Goal: Task Accomplishment & Management: Complete application form

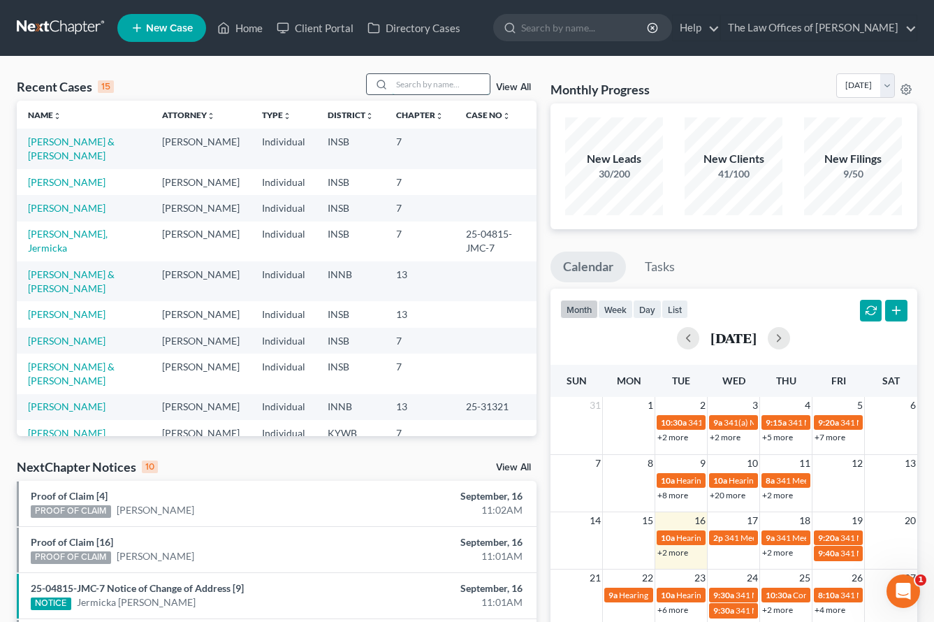
click at [398, 85] on input "search" at bounding box center [441, 84] width 98 height 20
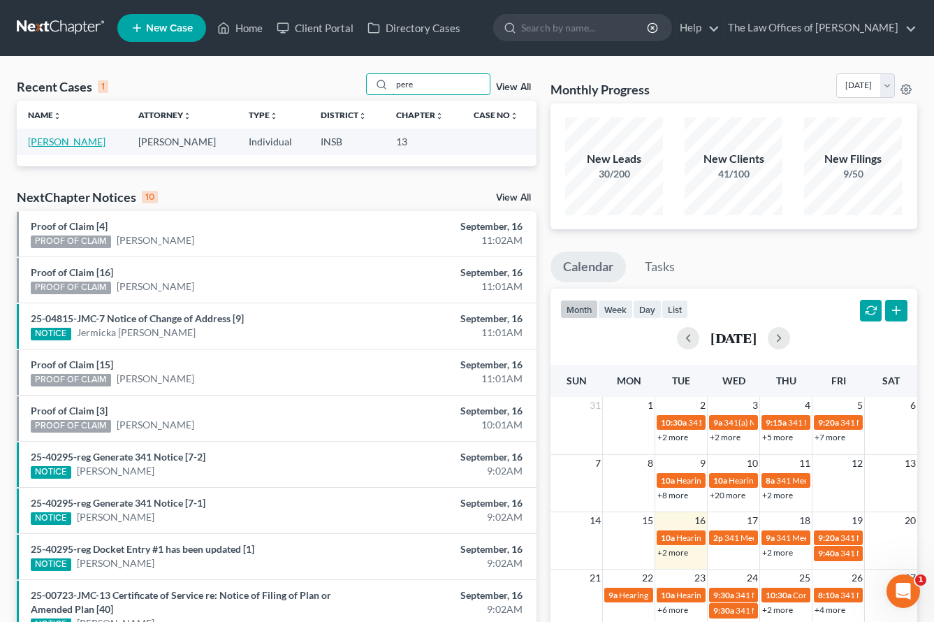
type input "pere"
click at [87, 147] on link "[PERSON_NAME]" at bounding box center [67, 141] width 78 height 12
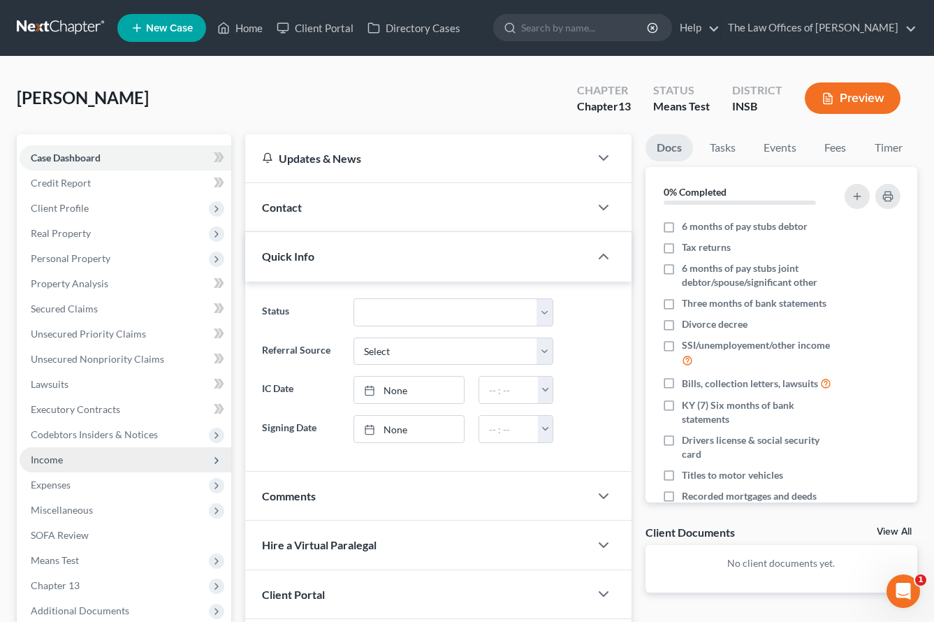
scroll to position [140, 0]
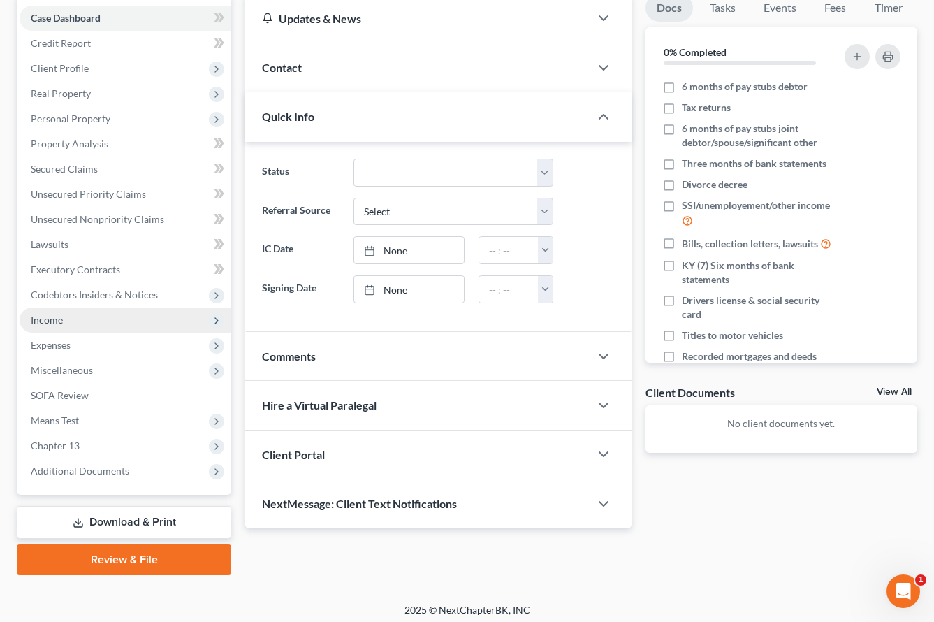
click at [56, 328] on span "Income" at bounding box center [126, 319] width 212 height 25
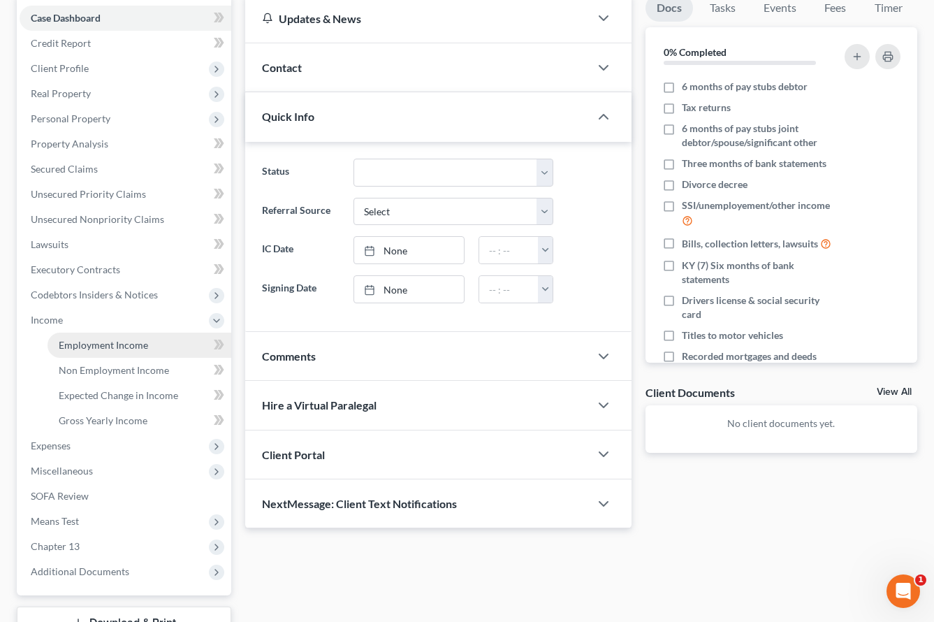
click at [71, 345] on span "Employment Income" at bounding box center [103, 345] width 89 height 12
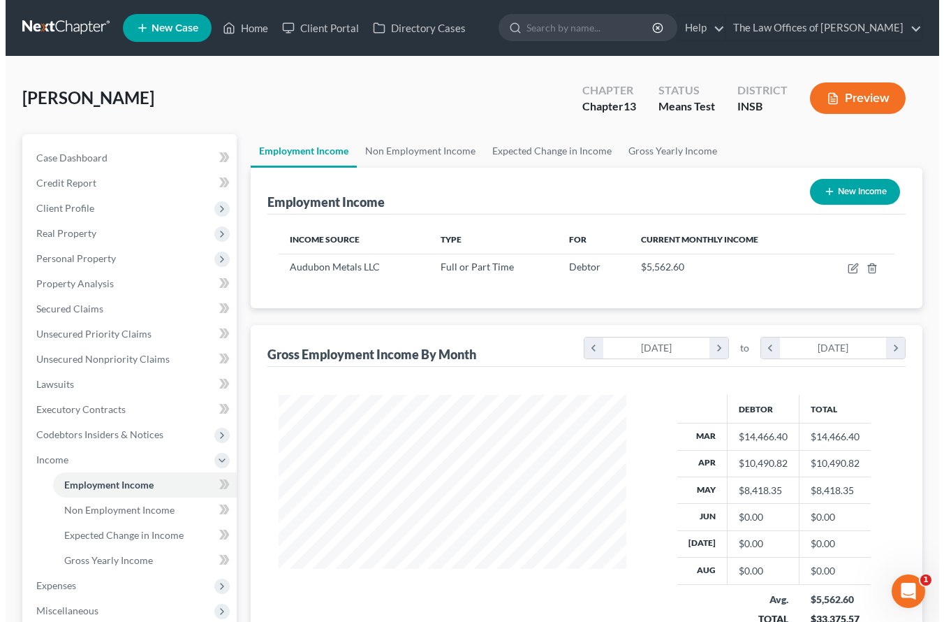
scroll to position [251, 375]
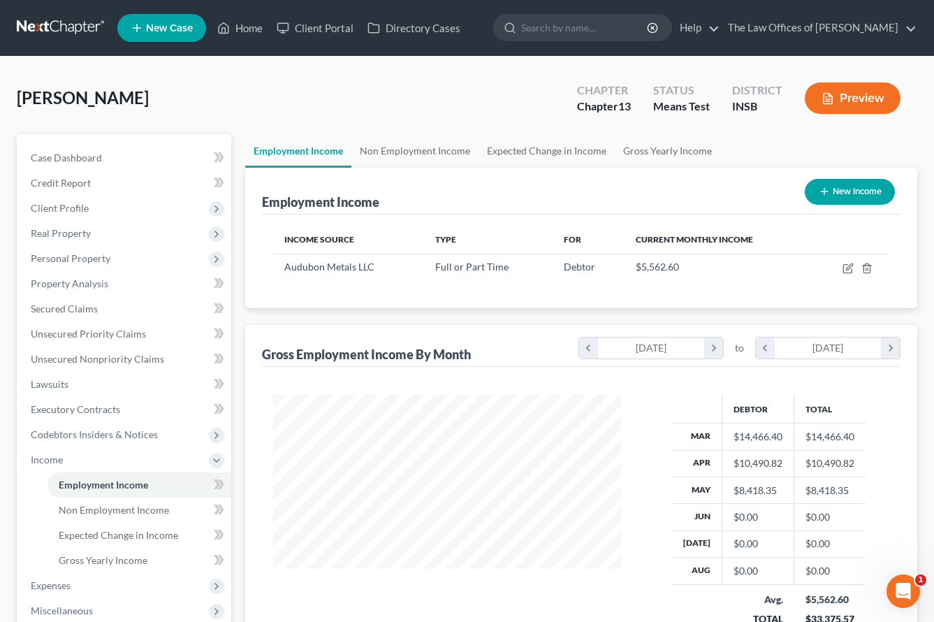
click at [203, 117] on div "[PERSON_NAME] Upgraded Chapter Chapter 13 Status Means Test District INSB Previ…" at bounding box center [467, 103] width 900 height 61
click at [851, 271] on icon "button" at bounding box center [847, 268] width 11 height 11
select select "0"
select select "3"
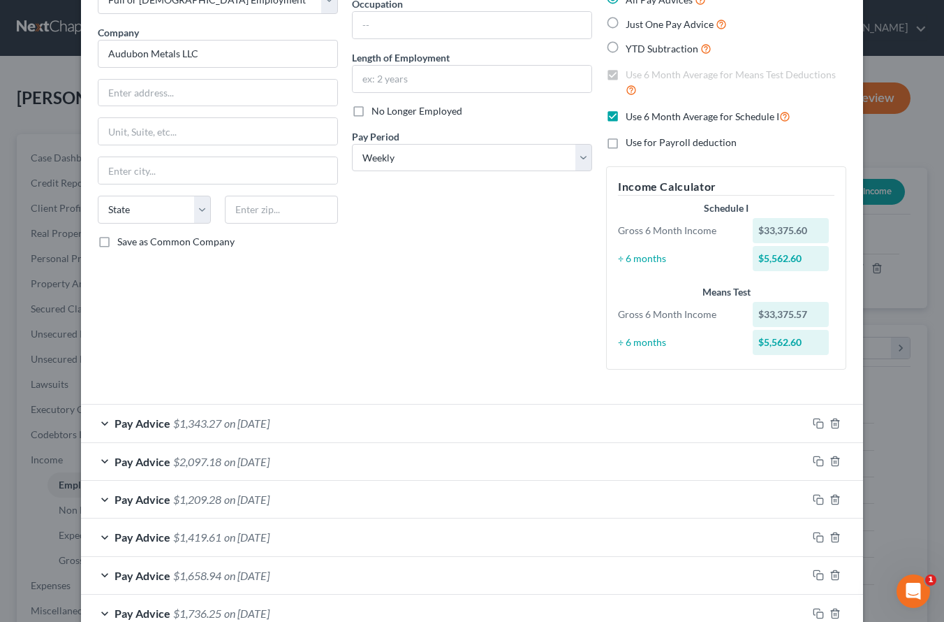
scroll to position [140, 0]
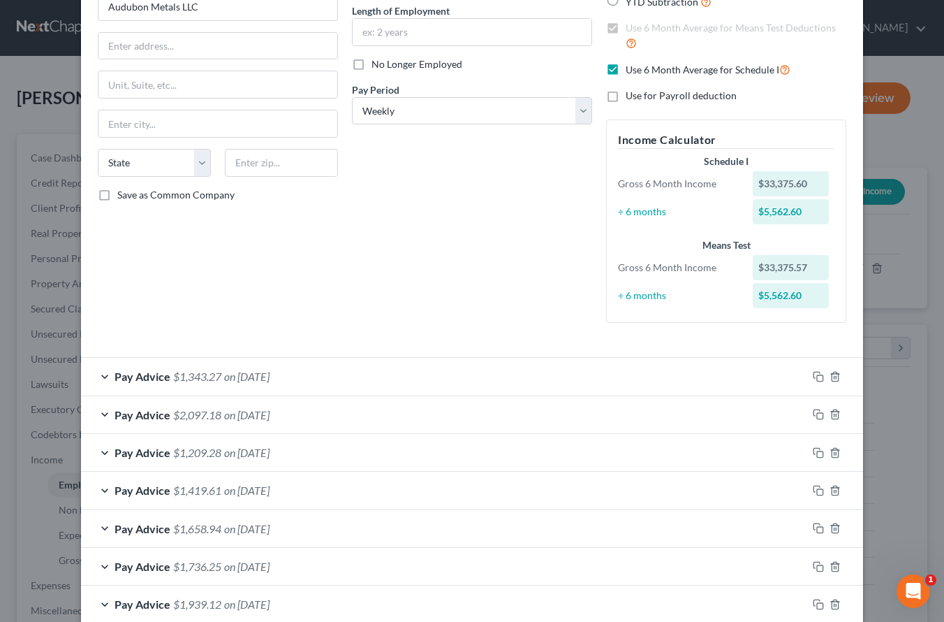
click at [302, 376] on div "Pay Advice $1,343.27 on [DATE]" at bounding box center [444, 376] width 726 height 37
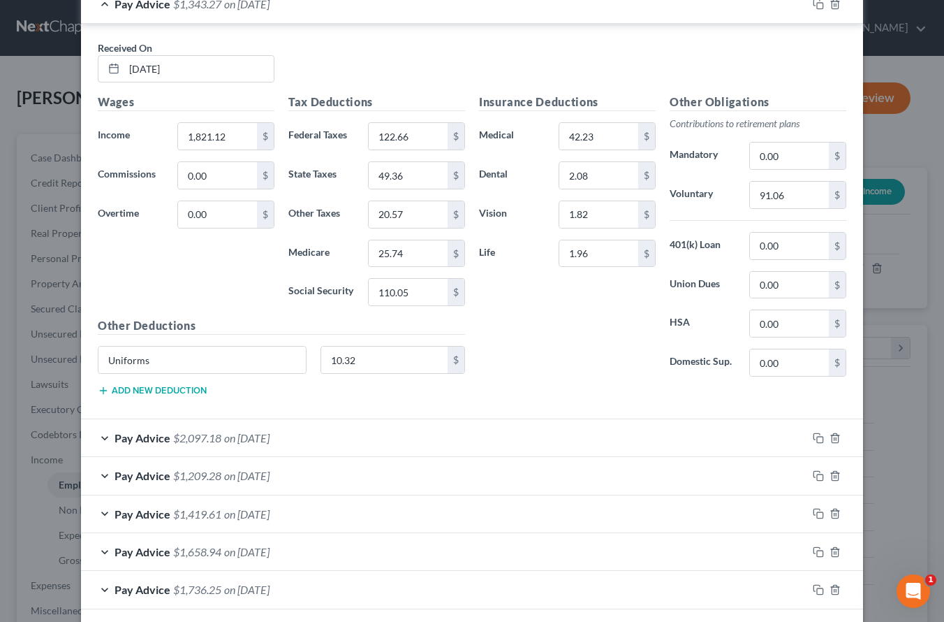
scroll to position [326, 0]
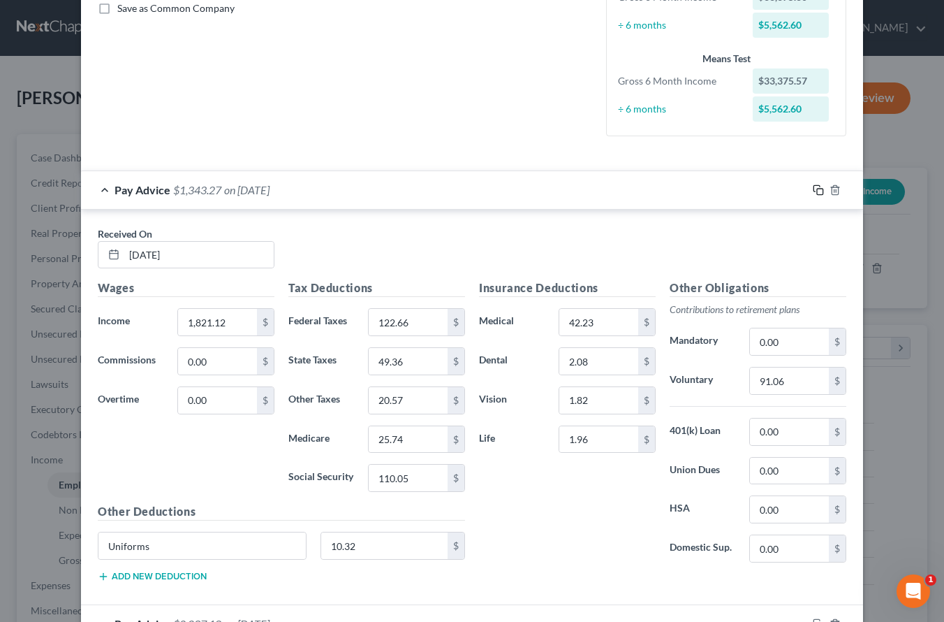
click at [814, 190] on icon "button" at bounding box center [818, 189] width 11 height 11
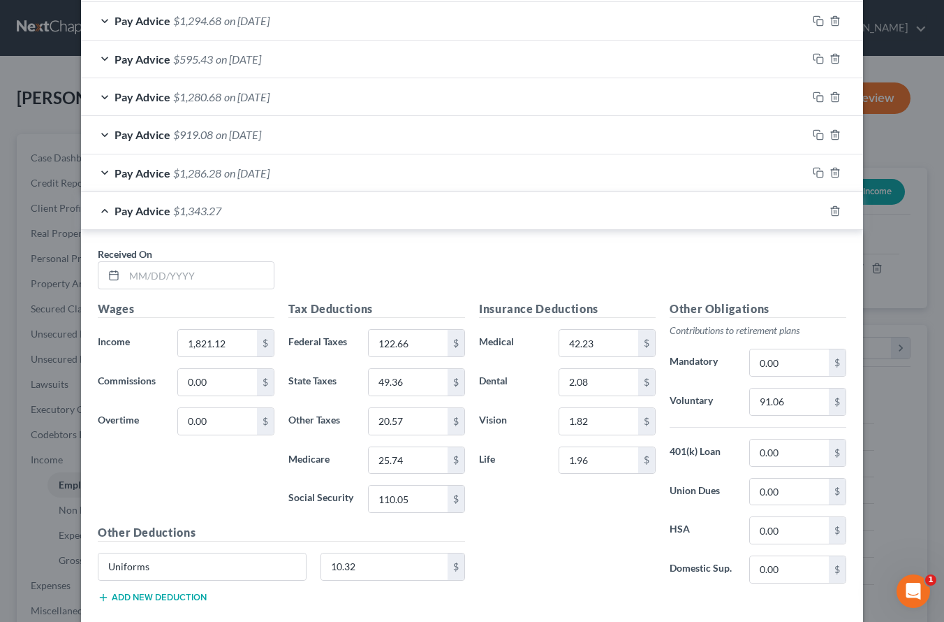
scroll to position [1523, 0]
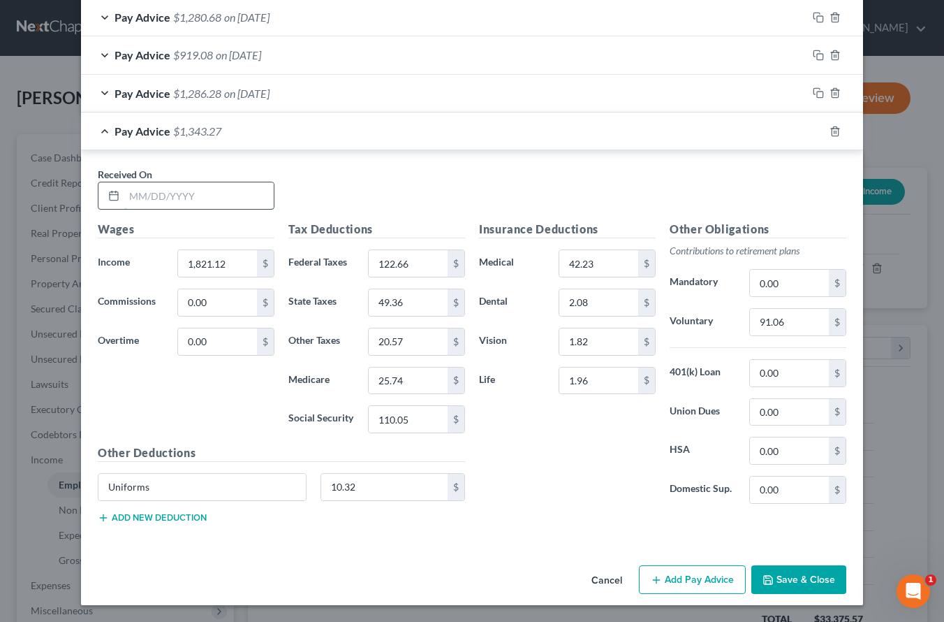
click at [178, 190] on input "text" at bounding box center [198, 195] width 149 height 27
type input "[DATE]"
type input "1,840.59"
type input "168.60"
type input "51.83"
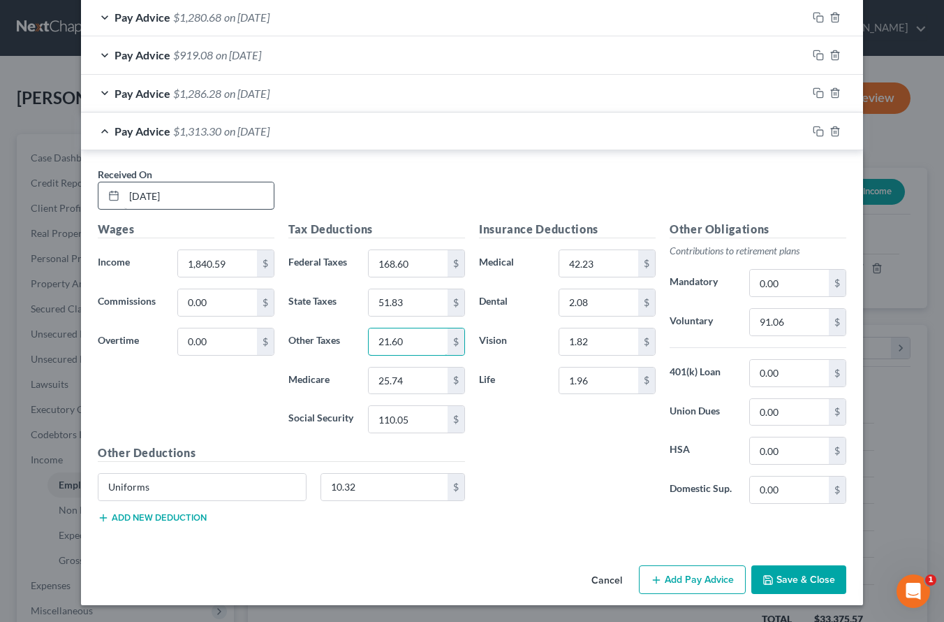
type input "21.60"
type input "25.05"
type input "107.12"
click at [592, 265] on input "42.23" at bounding box center [598, 263] width 79 height 27
type input "75.00"
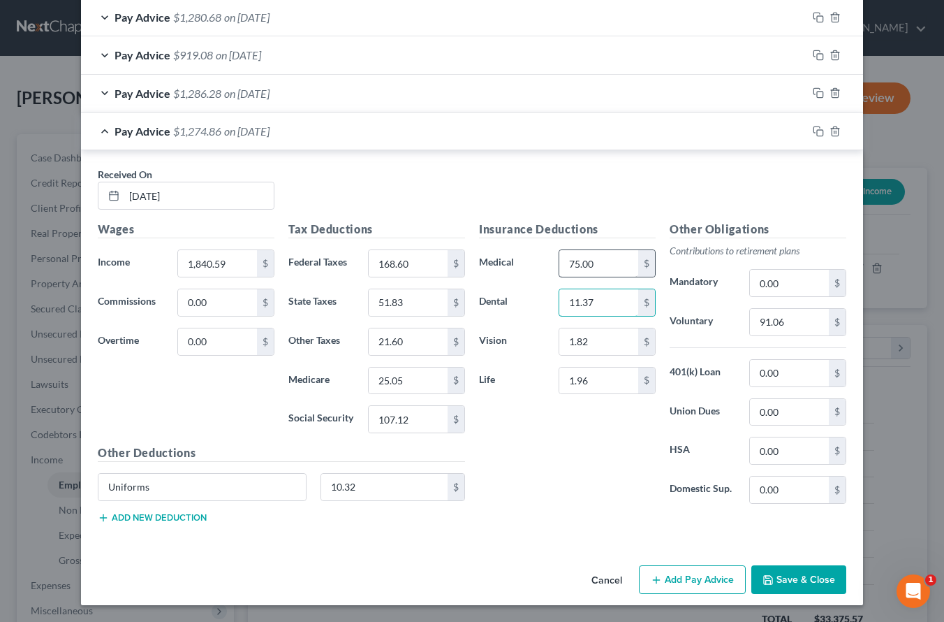
type input "11.37"
type input "3.99"
click at [801, 325] on input "91.06" at bounding box center [789, 322] width 79 height 27
click at [764, 491] on input "0.00" at bounding box center [789, 489] width 79 height 27
type input "261.38"
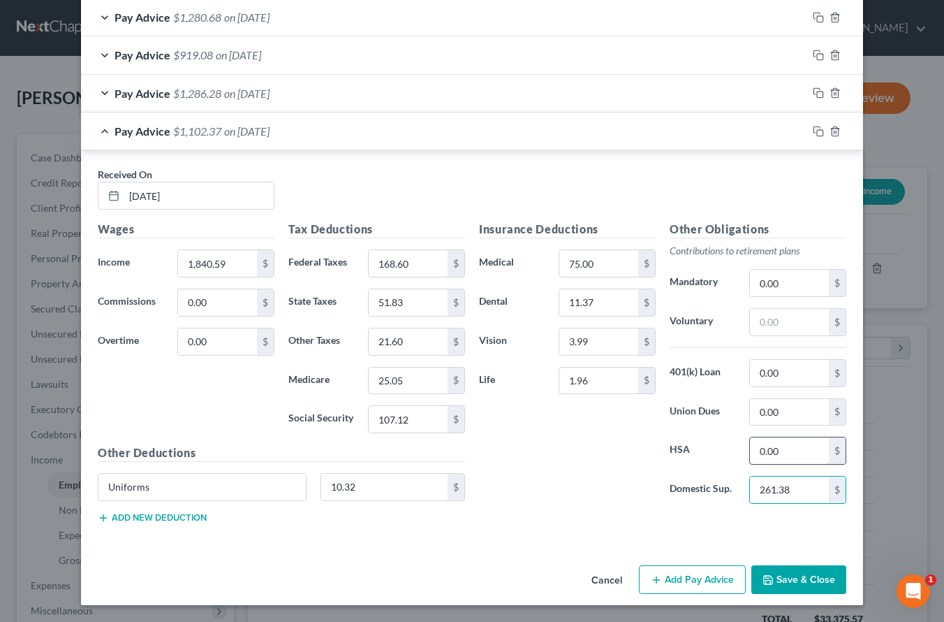
click at [765, 442] on input "0.00" at bounding box center [789, 450] width 79 height 27
type input "22.50"
click at [411, 345] on input "21.60" at bounding box center [408, 341] width 79 height 27
type input "52.00"
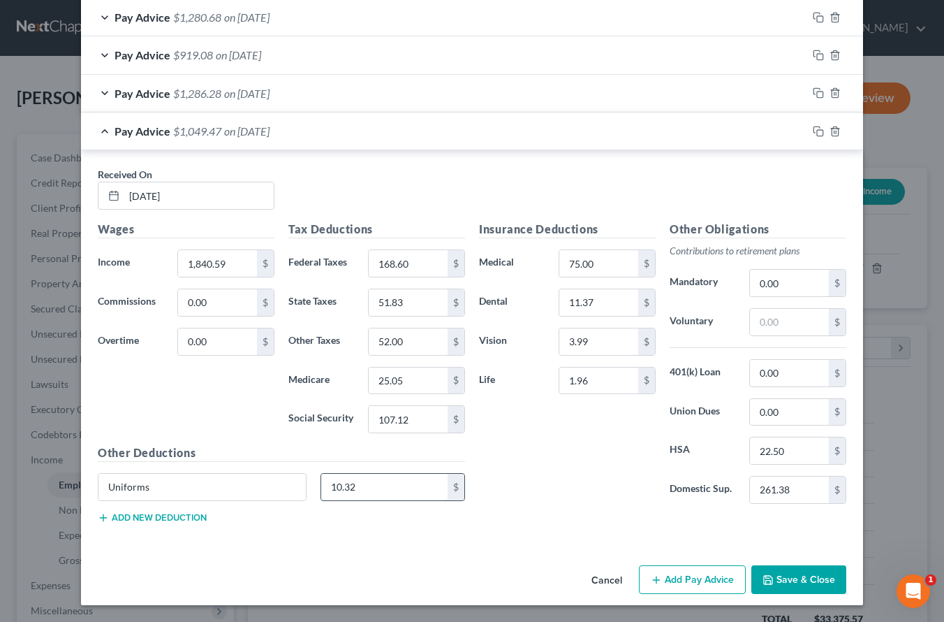
click at [368, 489] on input "10.32" at bounding box center [384, 487] width 127 height 27
click at [132, 490] on input "Uniforms" at bounding box center [201, 487] width 207 height 27
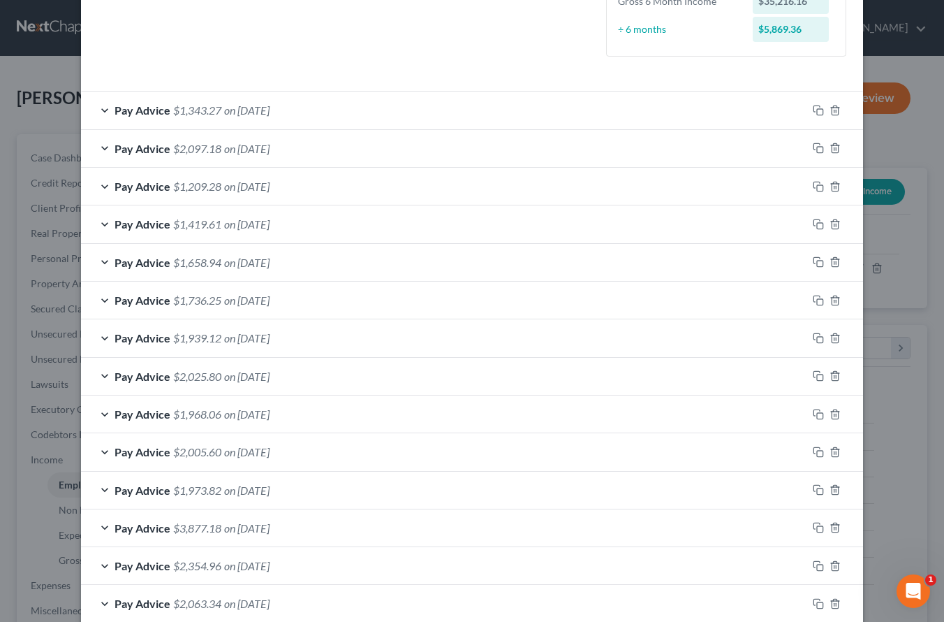
scroll to position [313, 0]
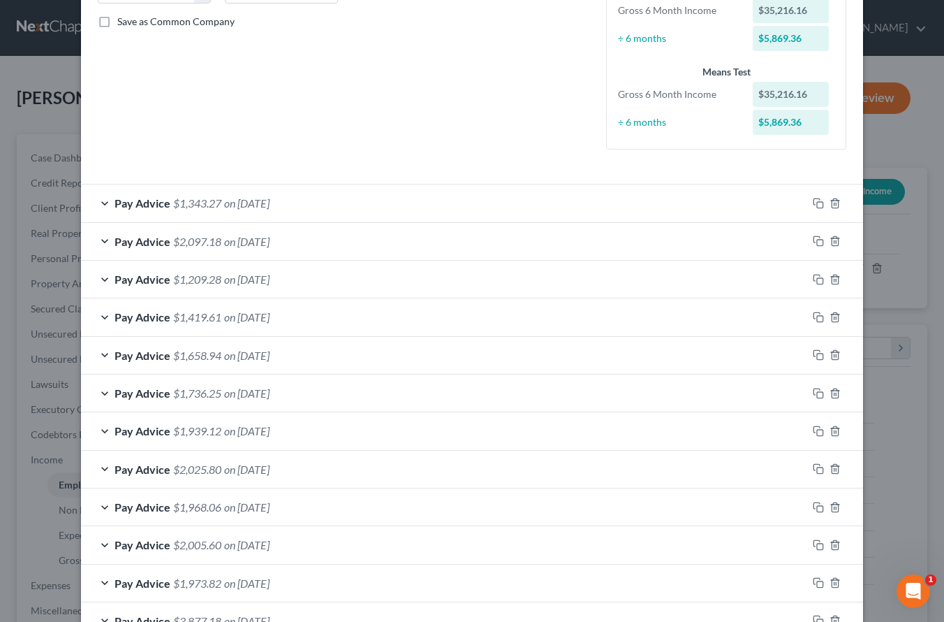
click at [376, 207] on div "Pay Advice $1,343.27 on [DATE]" at bounding box center [444, 202] width 726 height 37
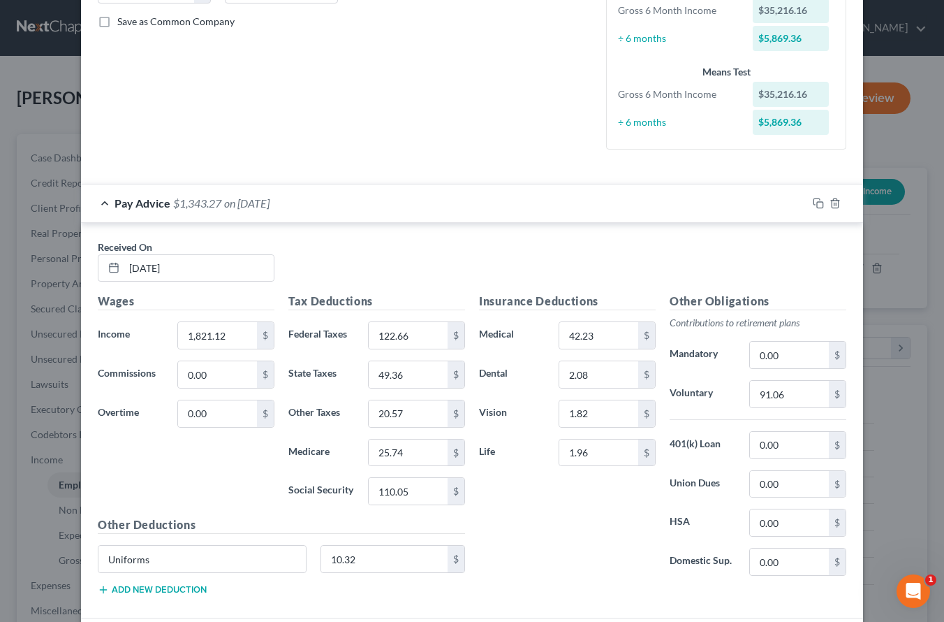
scroll to position [359, 0]
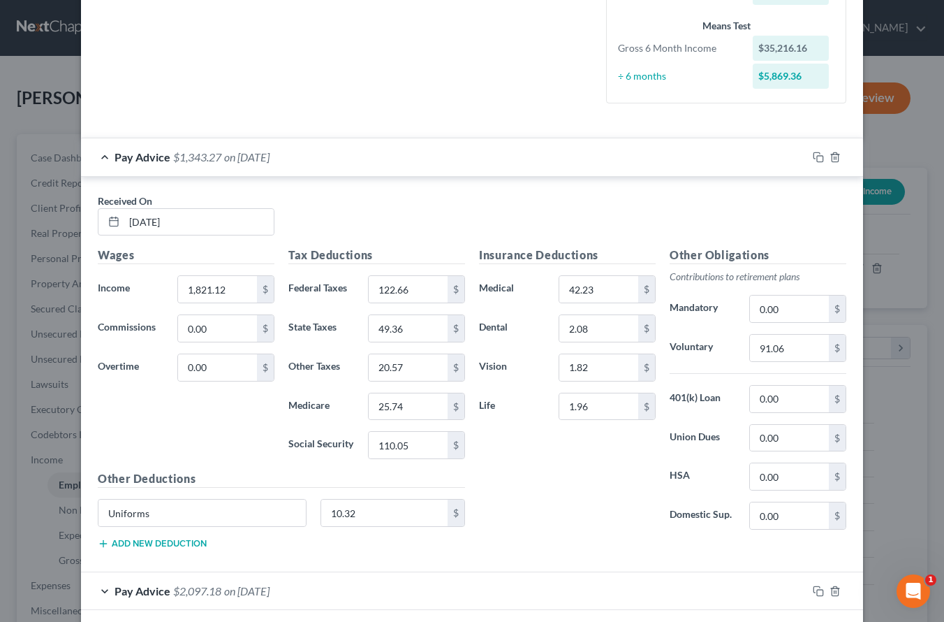
click at [348, 161] on div "Pay Advice $1,343.27 on [DATE]" at bounding box center [444, 156] width 726 height 37
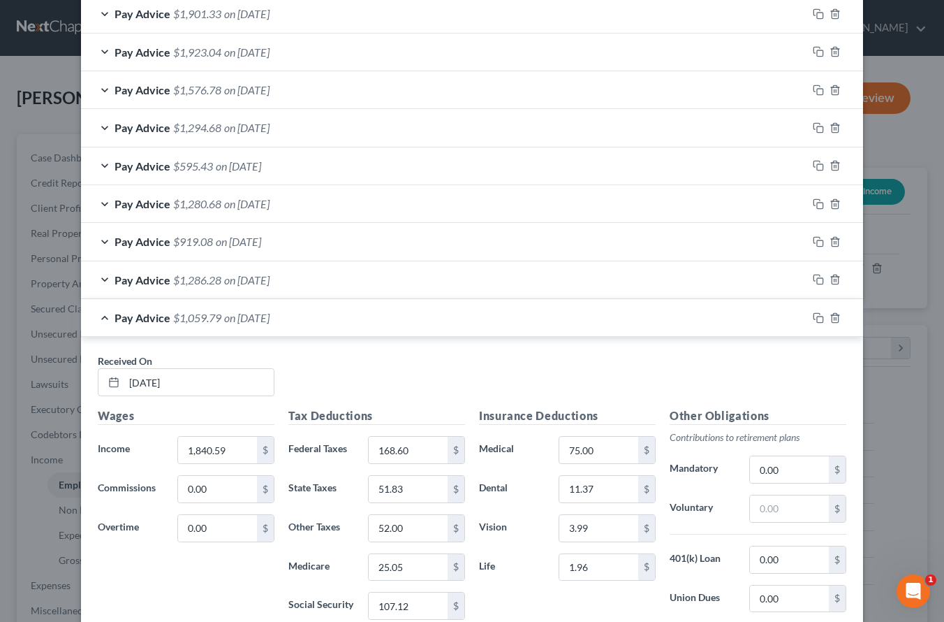
scroll to position [1523, 0]
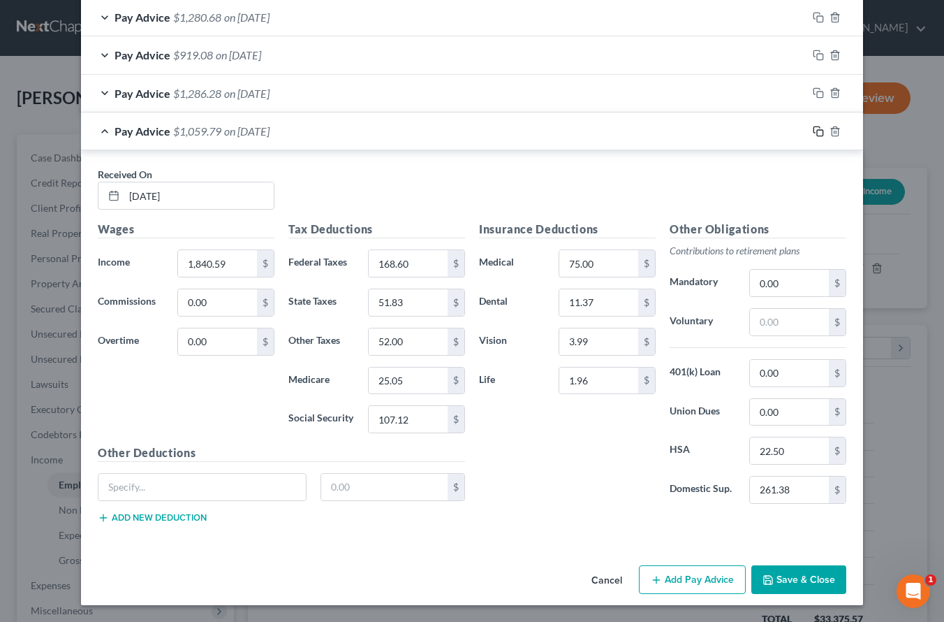
click at [816, 134] on icon "button" at bounding box center [818, 131] width 11 height 11
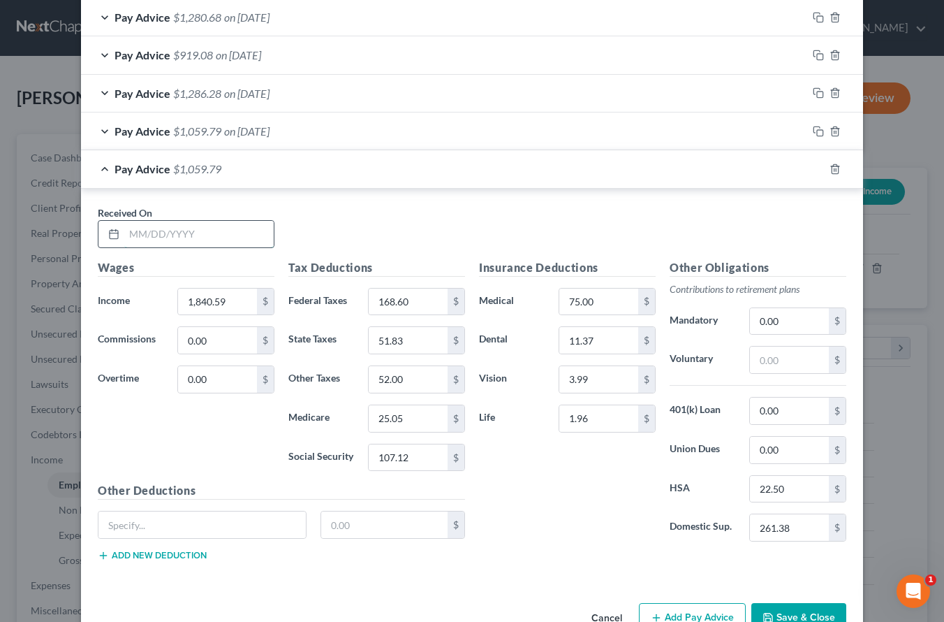
click at [210, 228] on input "text" at bounding box center [198, 234] width 149 height 27
type input "[DATE]"
type input "1,988.30"
type input "199.87"
type input "59.65"
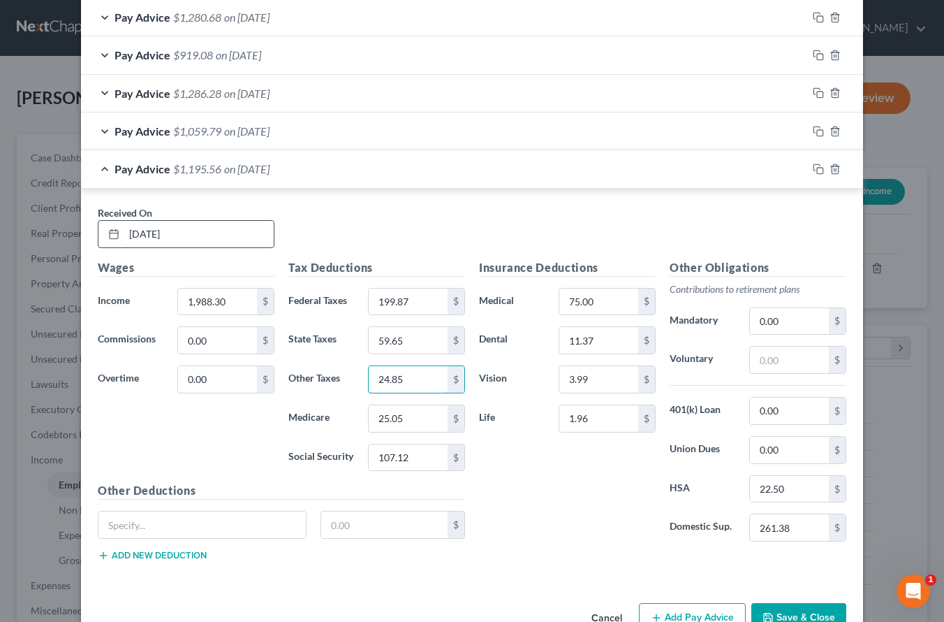
type input "24.85"
type input "28.83"
type input "123.27"
click at [576, 307] on input "75.00" at bounding box center [598, 301] width 79 height 27
type input "52.00"
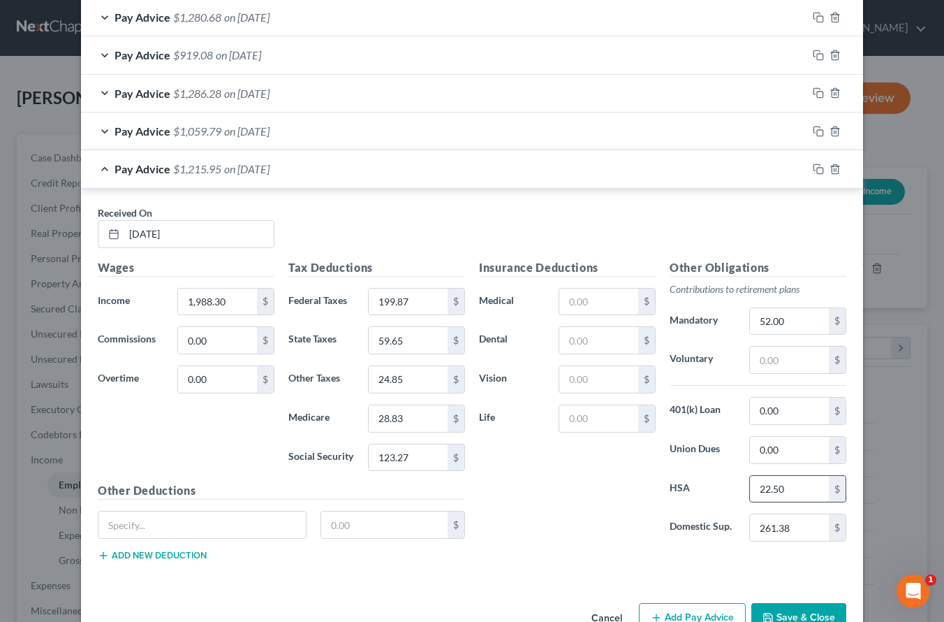
click at [788, 488] on input "22.50" at bounding box center [789, 489] width 79 height 27
type input "0"
click at [618, 512] on div "Insurance Deductions Medical $ Dental $ Vision $ Life $" at bounding box center [567, 406] width 191 height 294
click at [786, 324] on input "52.00" at bounding box center [789, 321] width 79 height 27
click at [813, 135] on icon "button" at bounding box center [818, 131] width 11 height 11
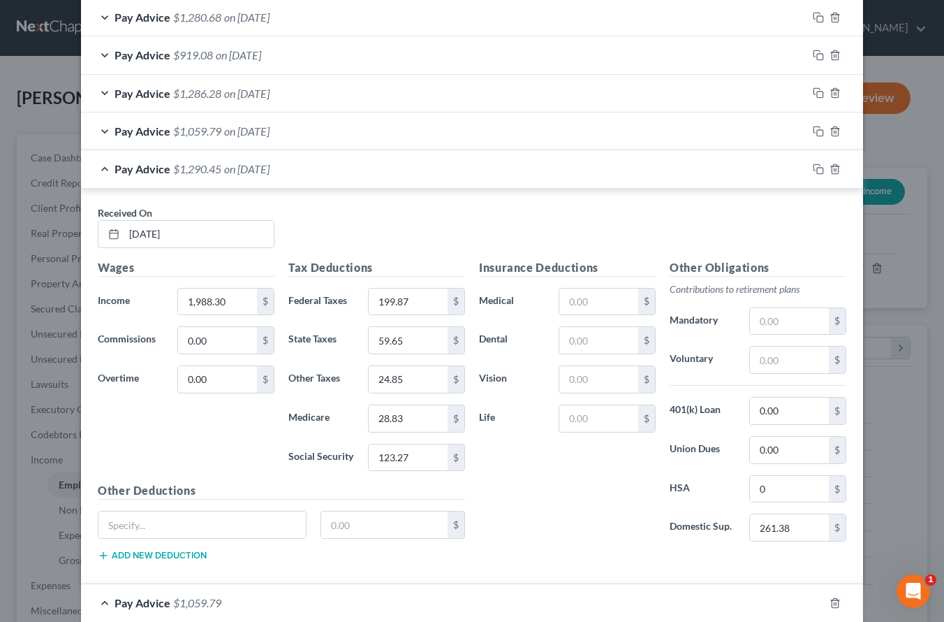
click at [377, 169] on div "Pay Advice $1,290.45 on [DATE]" at bounding box center [444, 168] width 726 height 37
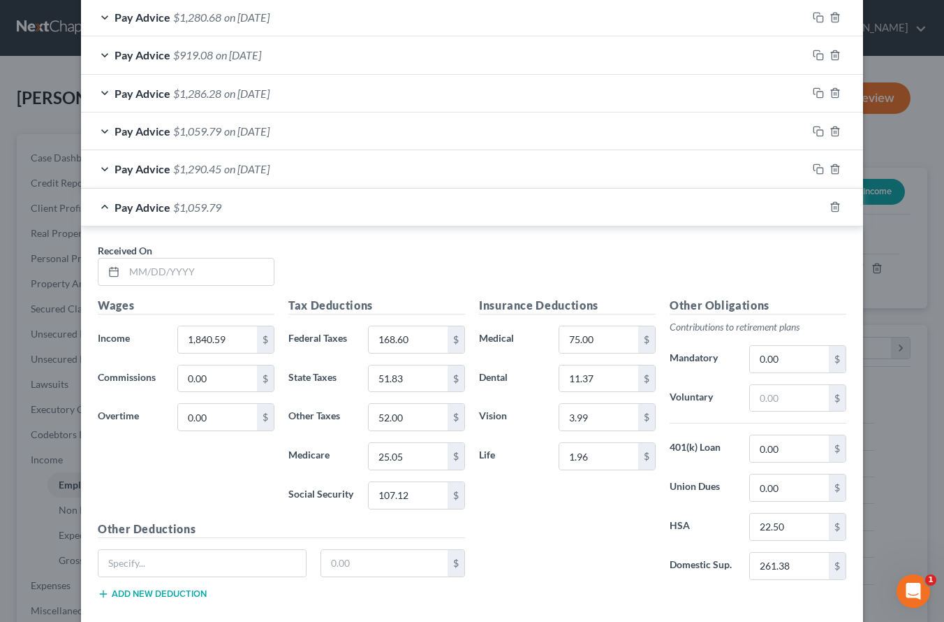
click at [237, 174] on span "on [DATE]" at bounding box center [246, 168] width 45 height 13
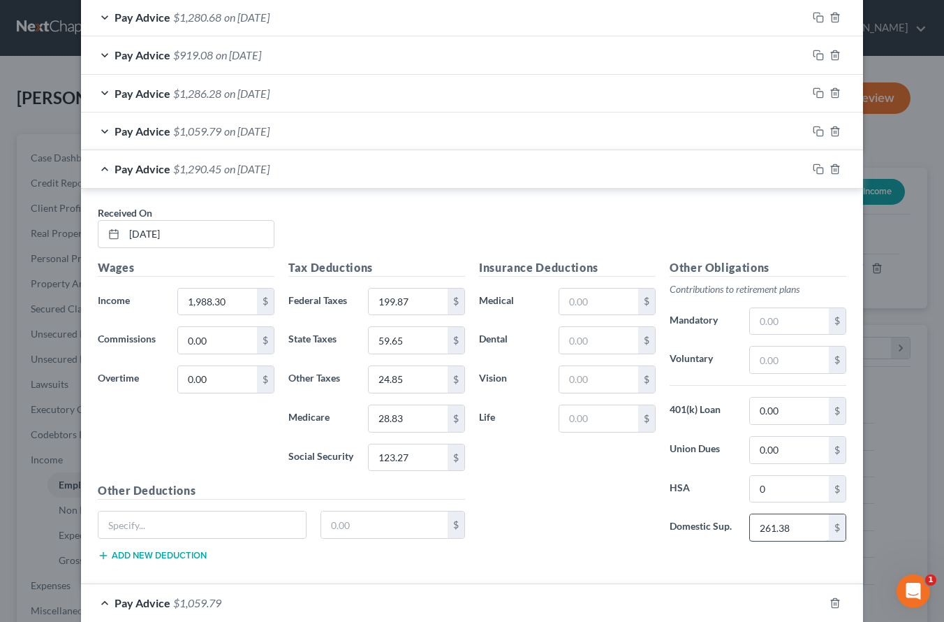
click at [760, 523] on input "261.38" at bounding box center [789, 527] width 79 height 27
click at [370, 133] on div "Pay Advice $1,059.79 on [DATE]" at bounding box center [444, 130] width 726 height 37
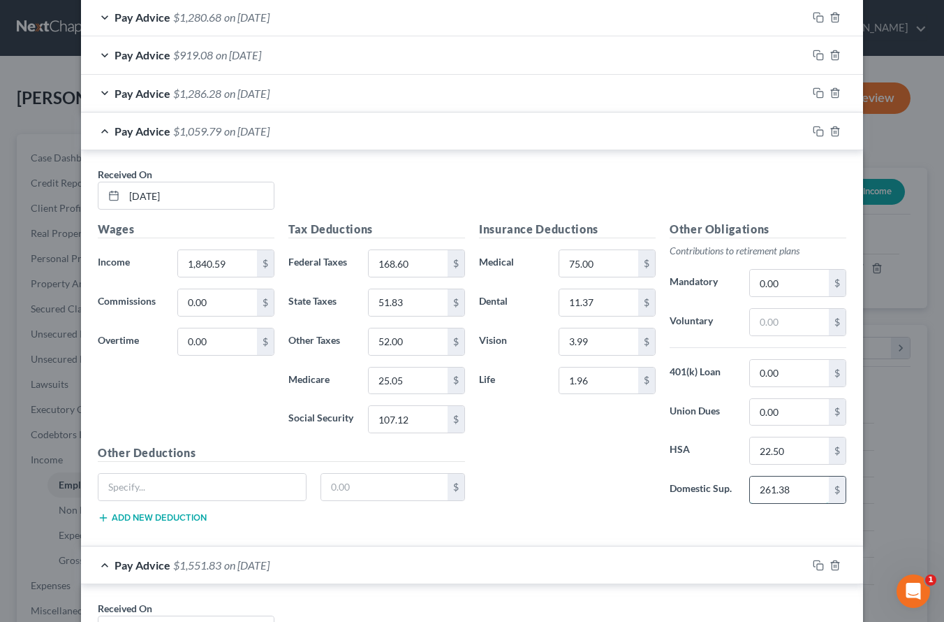
click at [765, 492] on input "261.38" at bounding box center [789, 489] width 79 height 27
click at [351, 126] on div "Pay Advice $1,321.17 on [DATE]" at bounding box center [444, 130] width 726 height 37
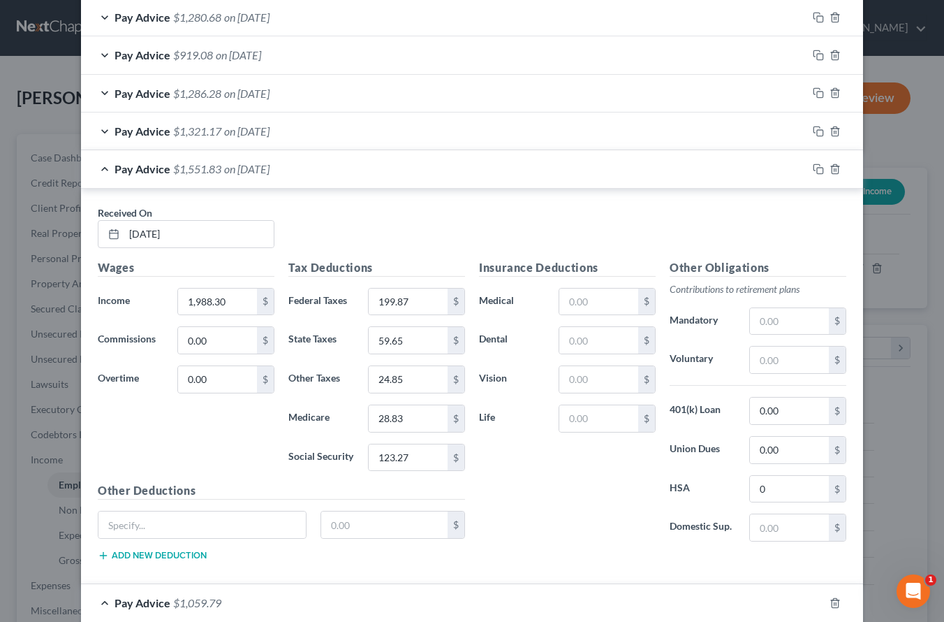
click at [307, 173] on div "Pay Advice $1,551.83 on [DATE]" at bounding box center [444, 168] width 726 height 37
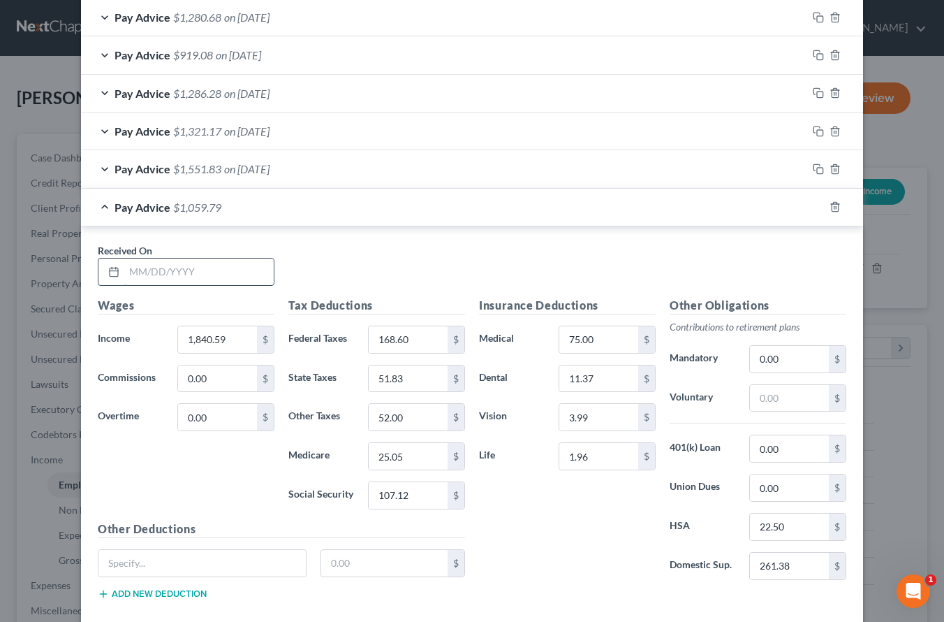
click at [185, 272] on input "text" at bounding box center [198, 271] width 149 height 27
click at [830, 208] on icon "button" at bounding box center [835, 206] width 11 height 11
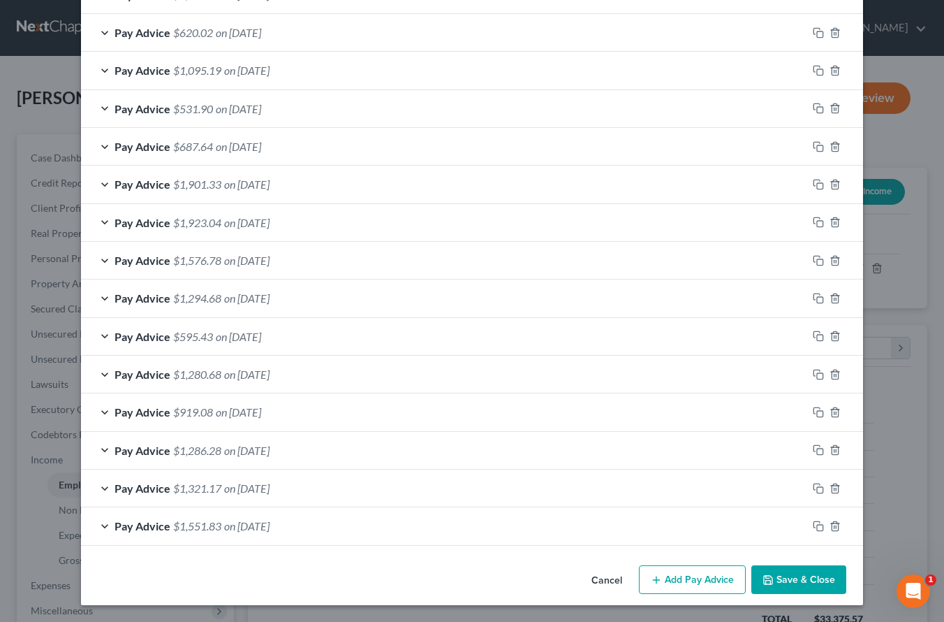
scroll to position [1166, 0]
click at [814, 529] on icon "button" at bounding box center [818, 525] width 11 height 11
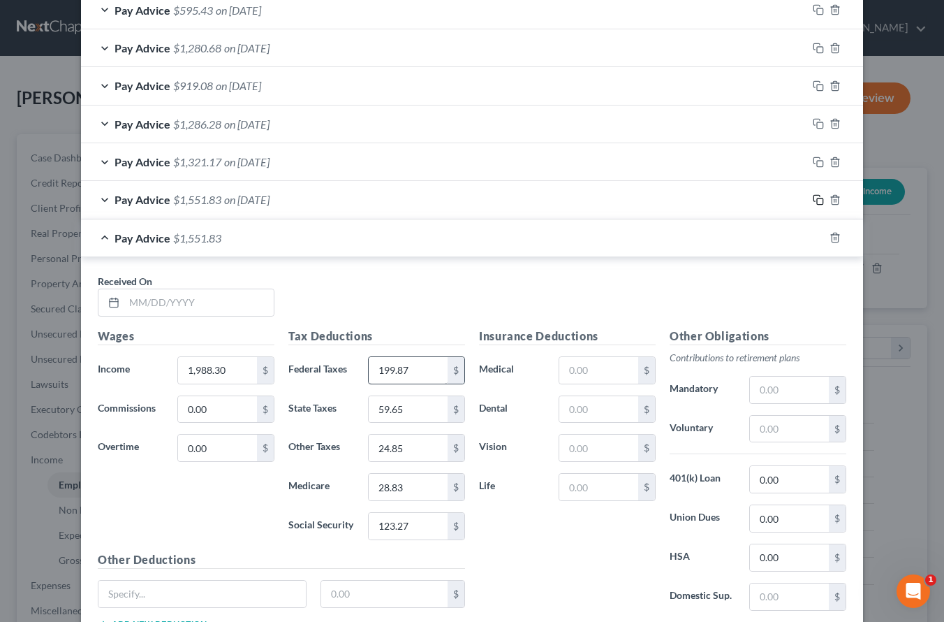
scroll to position [1599, 0]
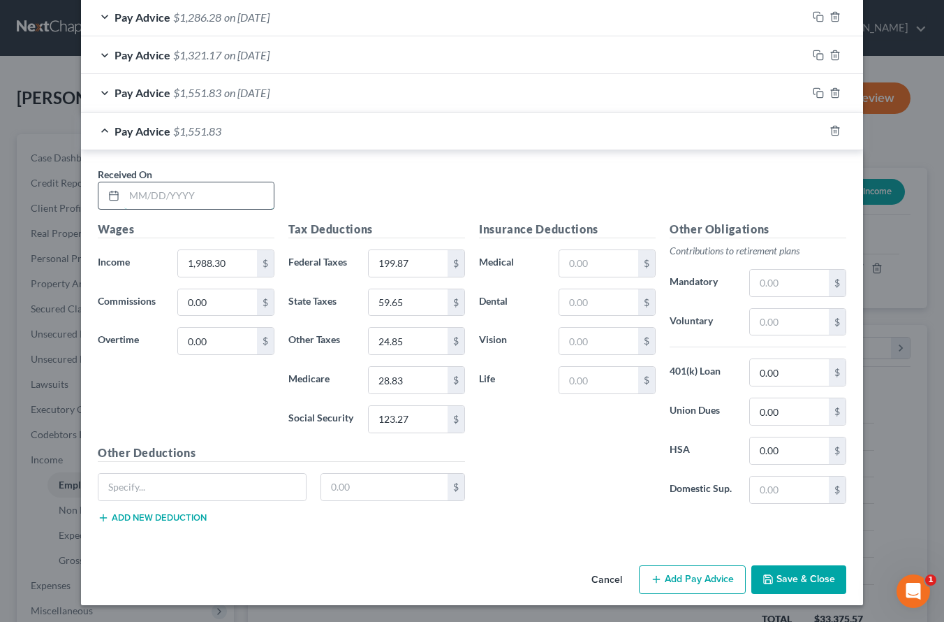
click at [199, 199] on input "text" at bounding box center [198, 195] width 149 height 27
type input "[DATE]"
type input "1,832.00"
type input "181.11"
type input "54.96"
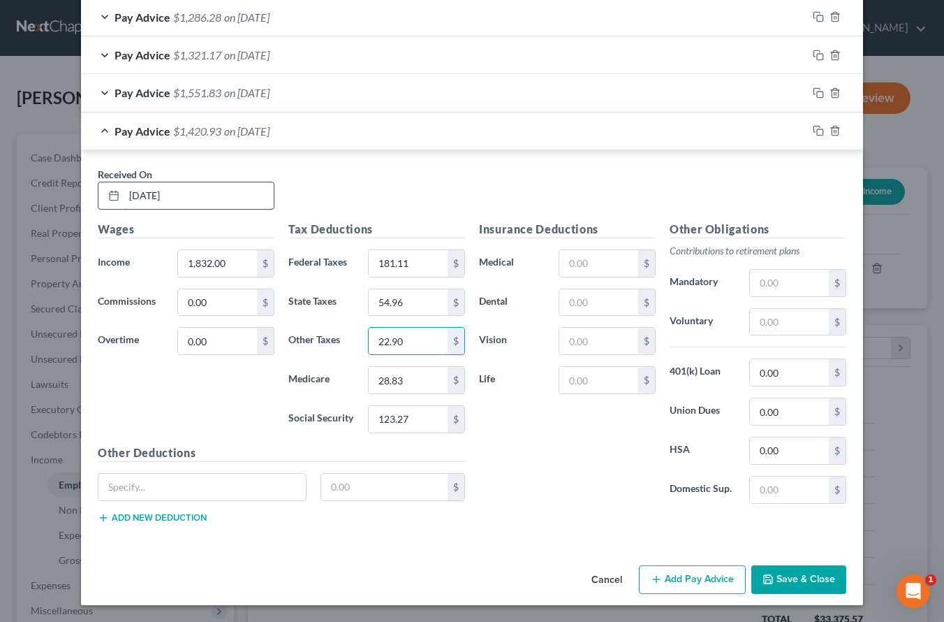
type input "22.90"
type input "26.56"
type input "113.58"
click at [763, 494] on input "text" at bounding box center [789, 489] width 79 height 27
type input "261.00"
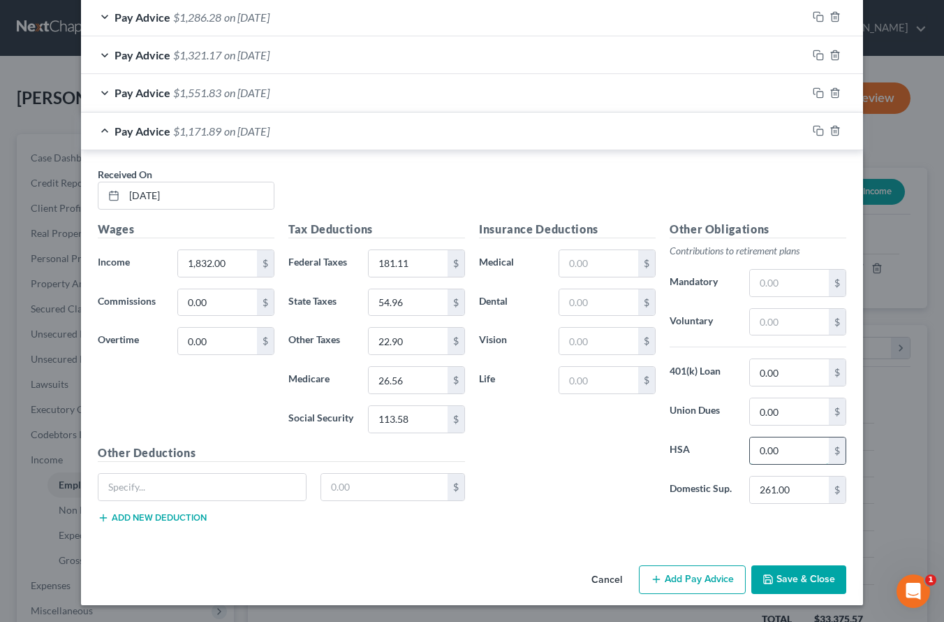
click at [771, 446] on input "0.00" at bounding box center [789, 450] width 79 height 27
type input "0"
click at [314, 133] on div "Pay Advice $1,432.89 on [DATE]" at bounding box center [444, 130] width 726 height 37
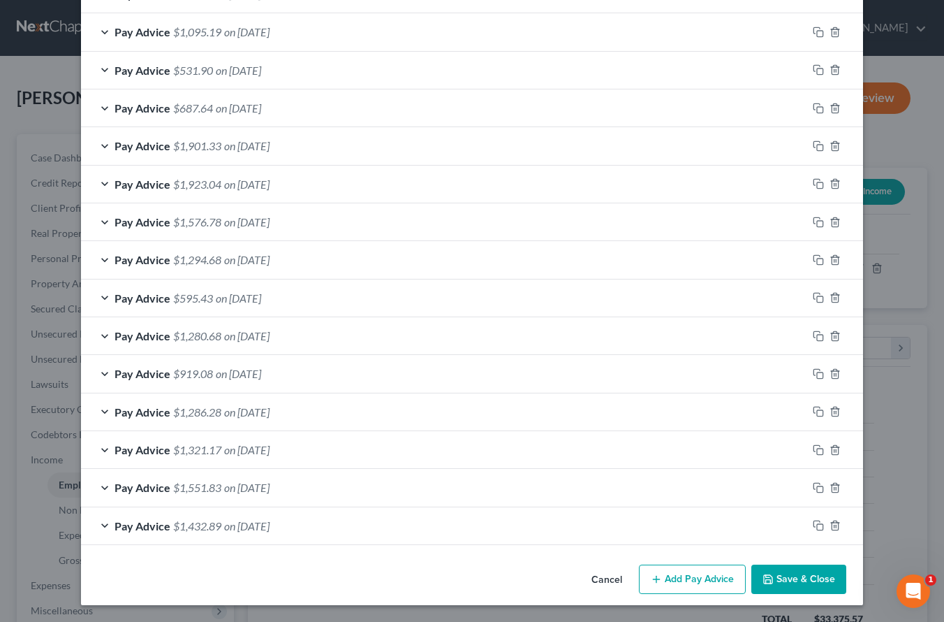
scroll to position [1205, 0]
click at [813, 446] on icon "button" at bounding box center [818, 449] width 11 height 11
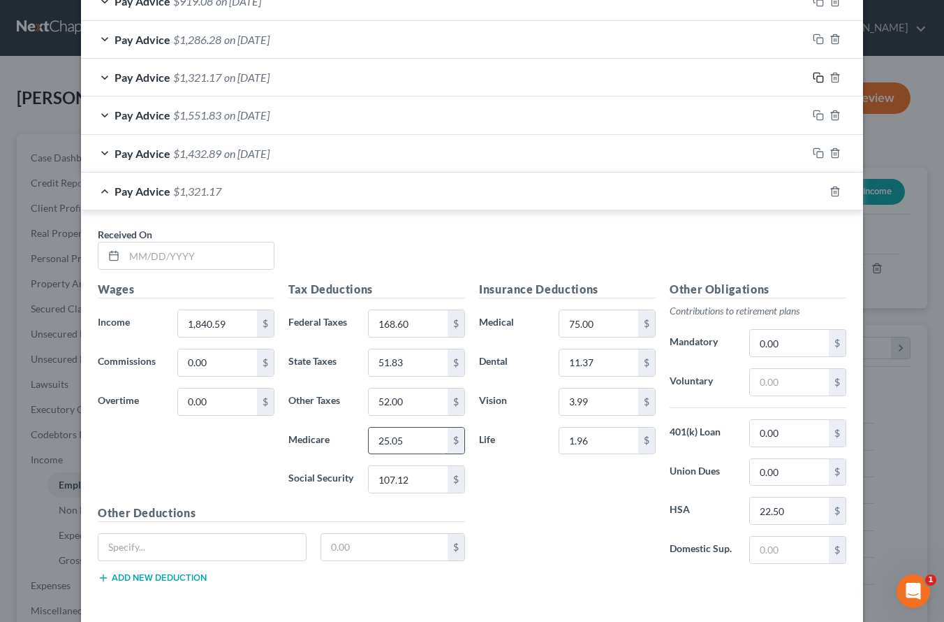
scroll to position [1624, 0]
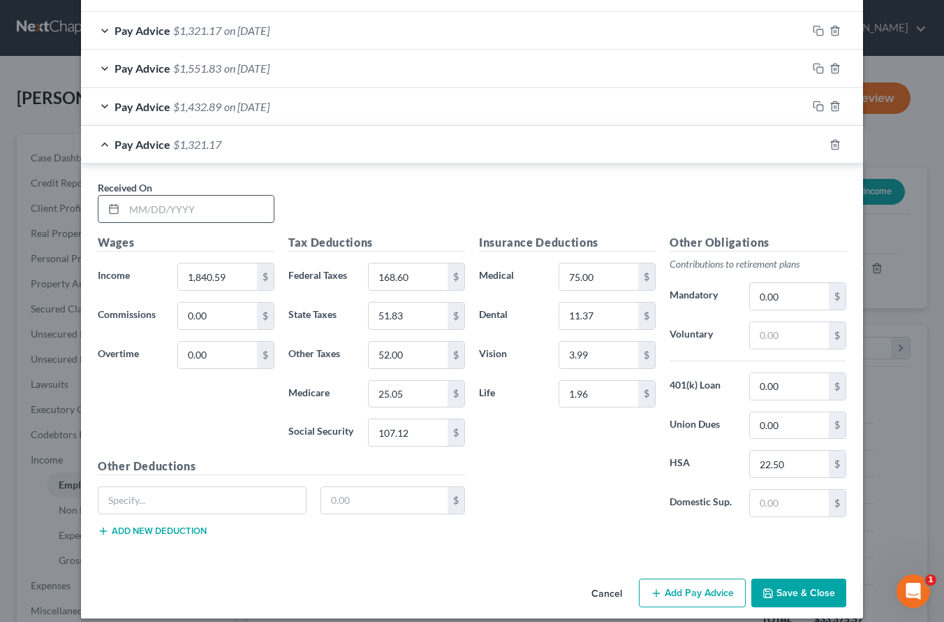
click at [140, 203] on input "text" at bounding box center [198, 209] width 149 height 27
type input "[DATE]"
type input "1,832.00"
type input "167.57"
type input "51.57"
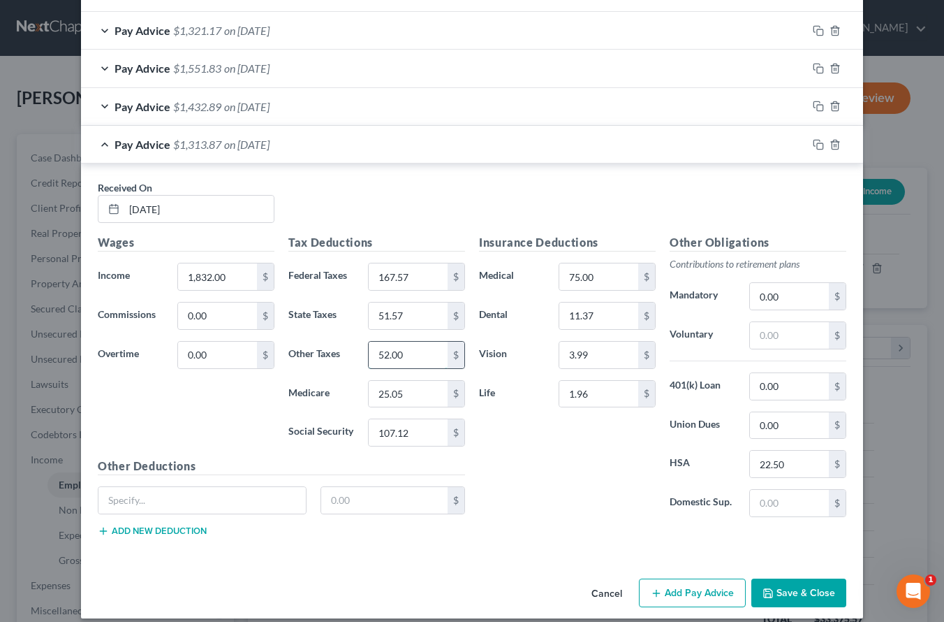
click at [401, 348] on input "52.00" at bounding box center [408, 355] width 79 height 27
type input "51.89"
type input "24.93"
type input "106.59"
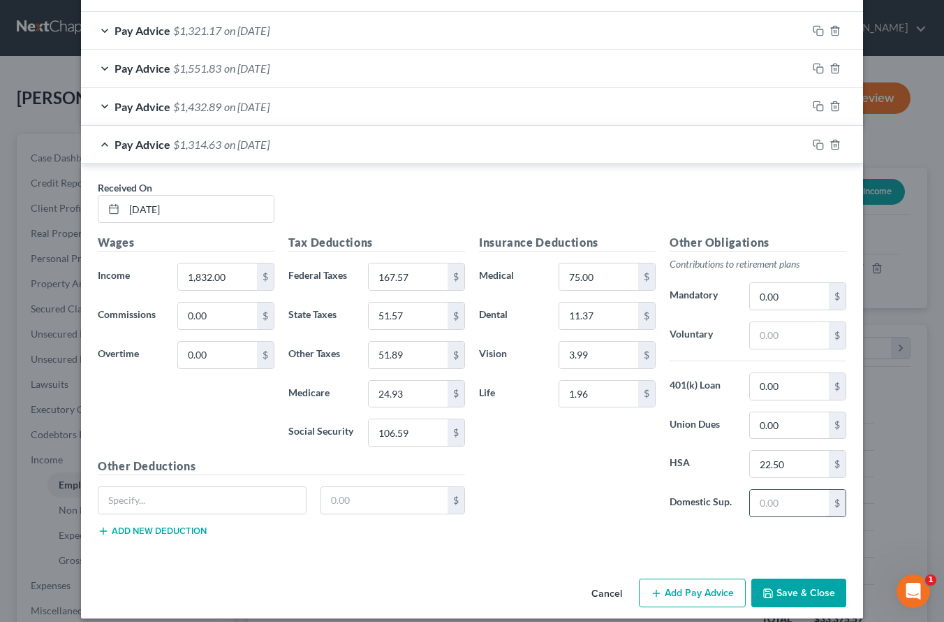
click at [798, 494] on input "text" at bounding box center [789, 503] width 79 height 27
type input "2"
click at [813, 108] on icon "button" at bounding box center [818, 106] width 11 height 11
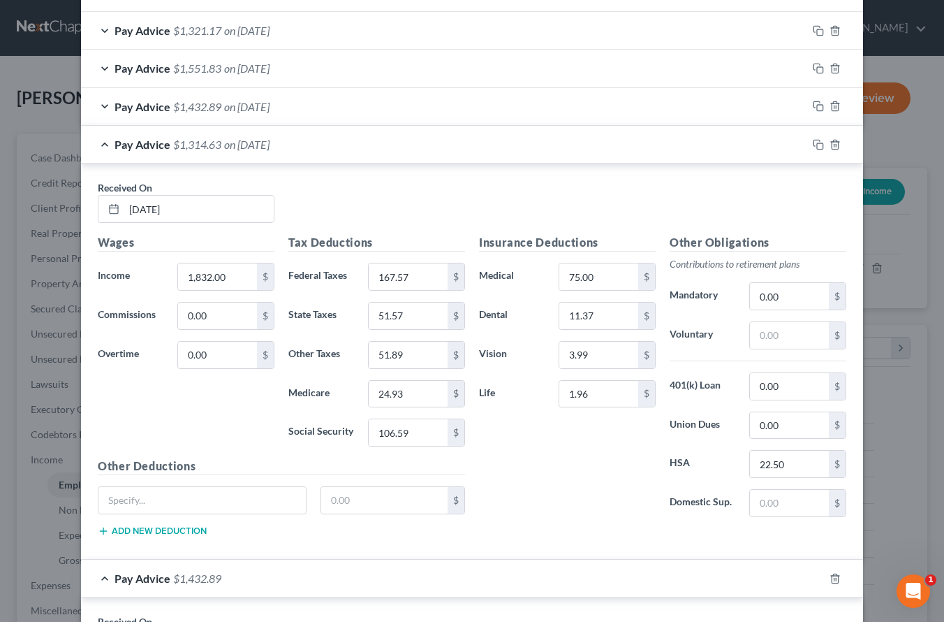
click at [429, 148] on div "Pay Advice $1,314.63 on [DATE]" at bounding box center [444, 144] width 726 height 37
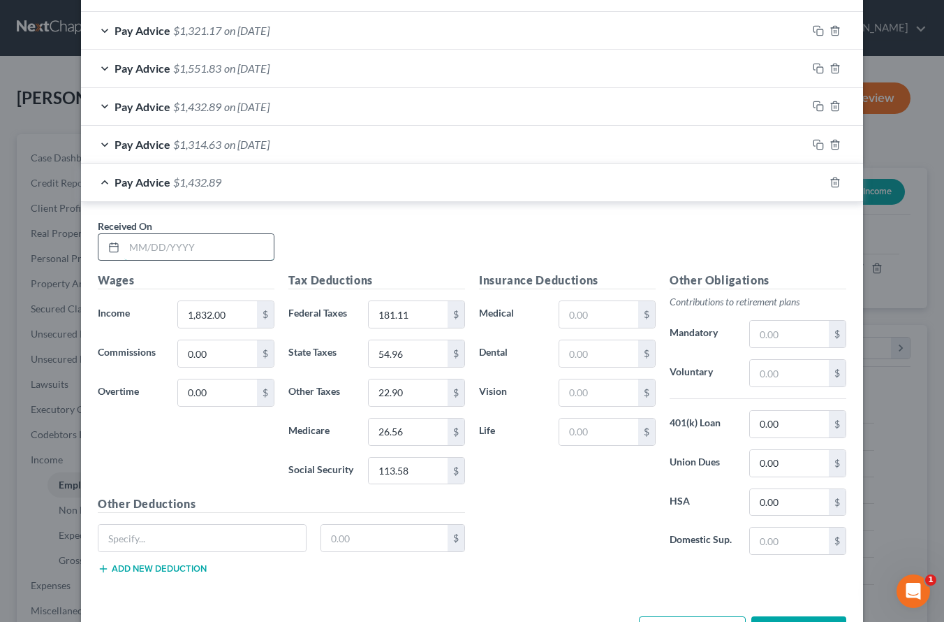
click at [201, 244] on input "text" at bounding box center [198, 247] width 149 height 27
click at [196, 247] on input "text" at bounding box center [198, 247] width 149 height 27
type input "[DATE]"
click at [199, 313] on input "1,832.00" at bounding box center [217, 314] width 79 height 27
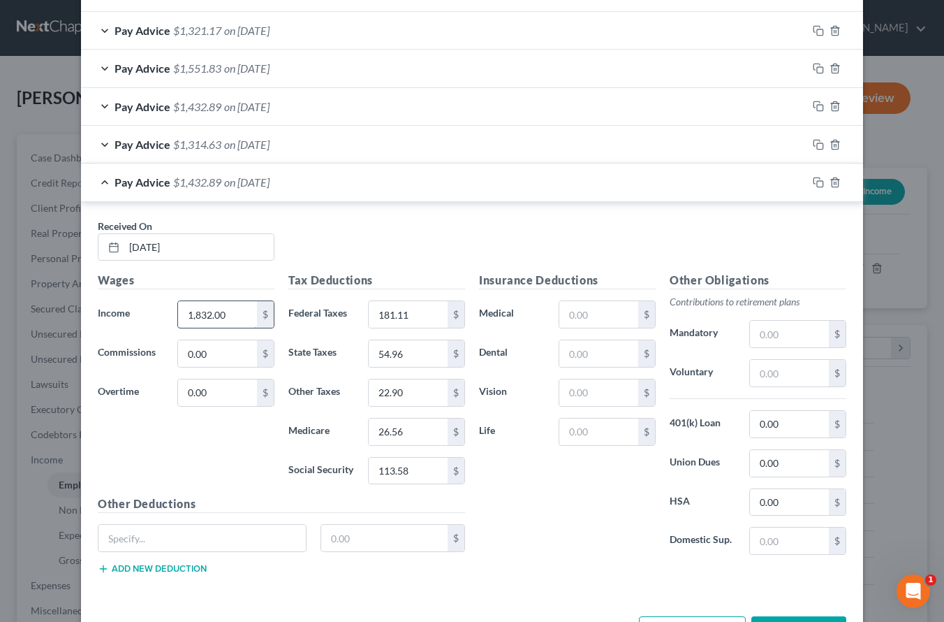
click at [199, 313] on input "1,832.00" at bounding box center [217, 314] width 79 height 27
type input "1,696.40"
type input "197.60"
type input "59.08"
type input "24.62"
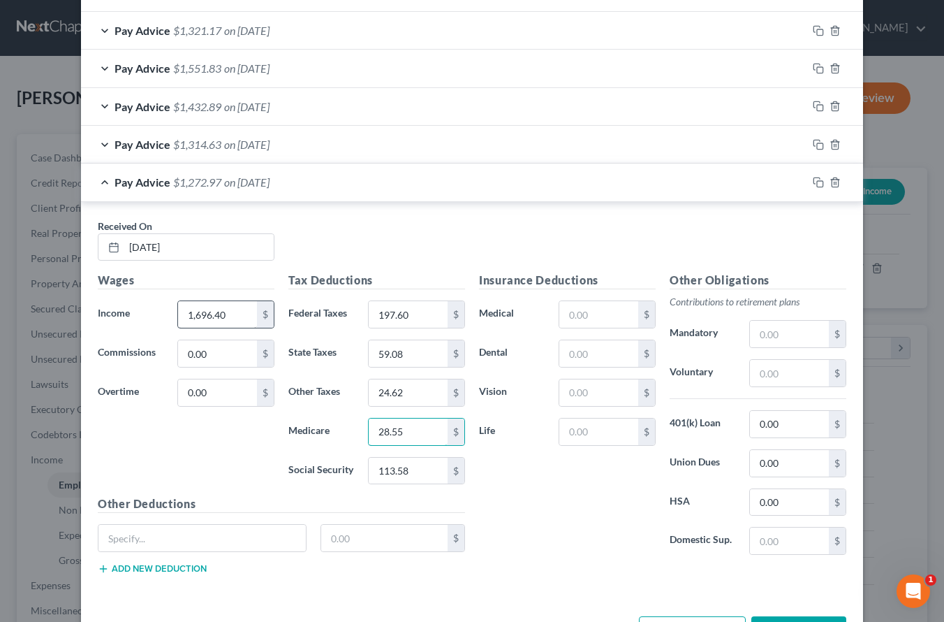
type input "28.55"
click at [341, 219] on div "Received On * [DATE]" at bounding box center [472, 246] width 763 height 54
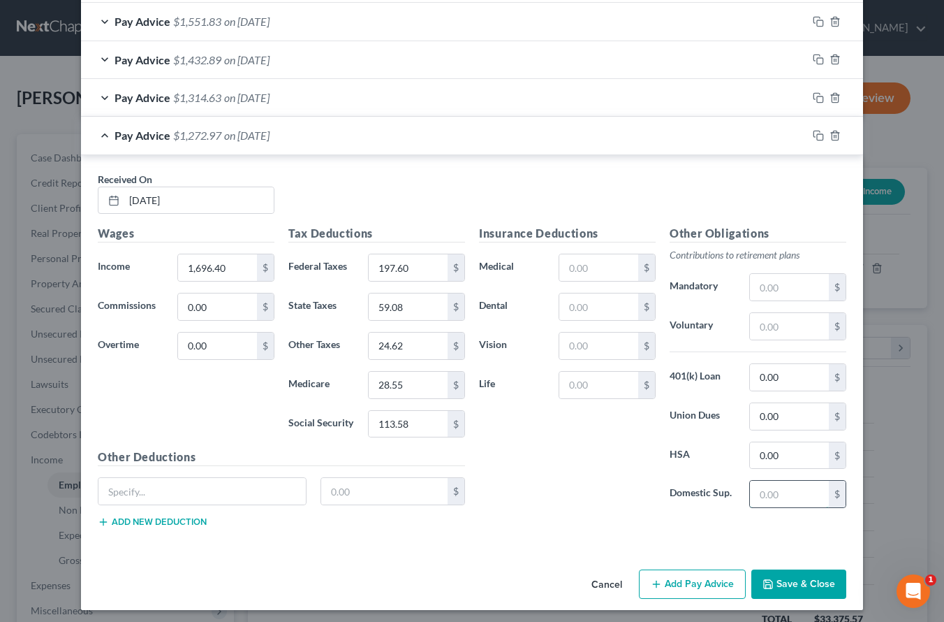
click at [751, 500] on input "text" at bounding box center [789, 493] width 79 height 27
type input "54.0"
drag, startPoint x: 792, startPoint y: 497, endPoint x: 723, endPoint y: 498, distance: 69.2
click at [723, 498] on div "Domestic Sup. 54.0 $" at bounding box center [758, 494] width 191 height 28
click at [404, 423] on input "113.58" at bounding box center [408, 424] width 79 height 27
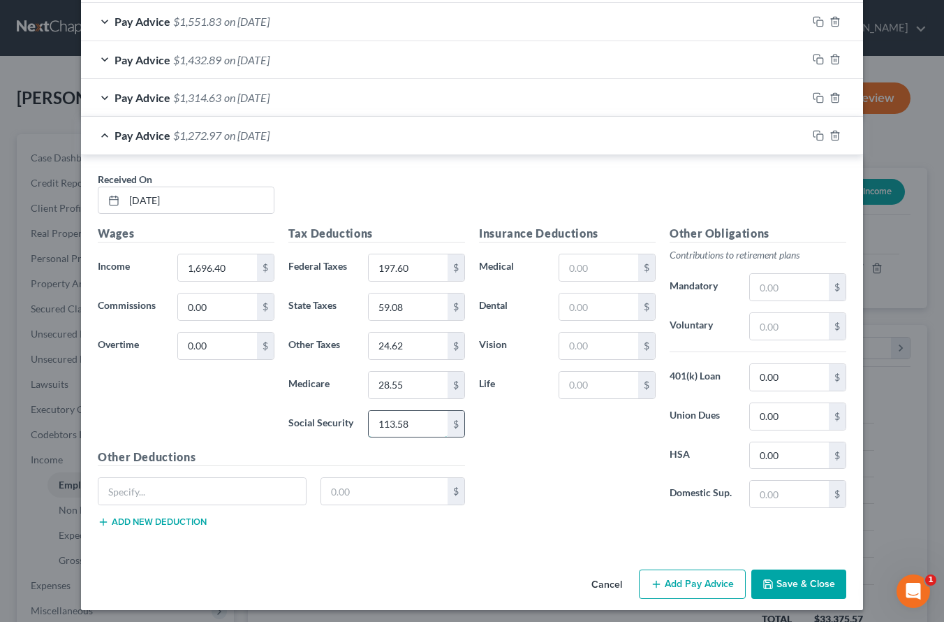
click at [404, 423] on input "113.58" at bounding box center [408, 424] width 79 height 27
type input "122.10"
click at [775, 456] on input "0.00" at bounding box center [789, 455] width 79 height 27
type input "54.00"
click at [776, 498] on input "text" at bounding box center [789, 493] width 79 height 27
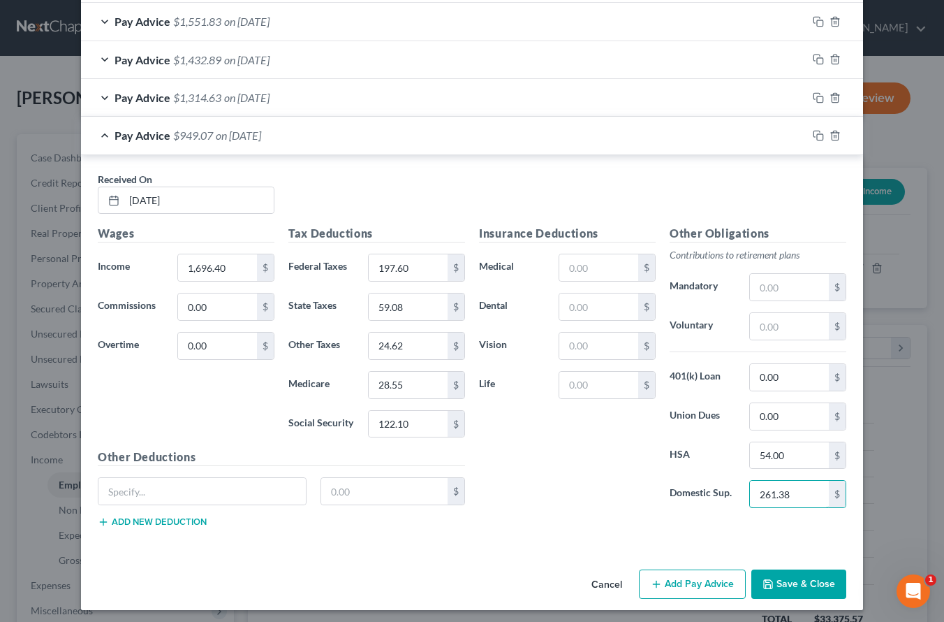
type input "261.38"
click at [228, 272] on input "1,696.40" at bounding box center [217, 267] width 79 height 27
type input "1,969.40"
click at [754, 449] on input "54.00" at bounding box center [789, 455] width 79 height 27
type input "0"
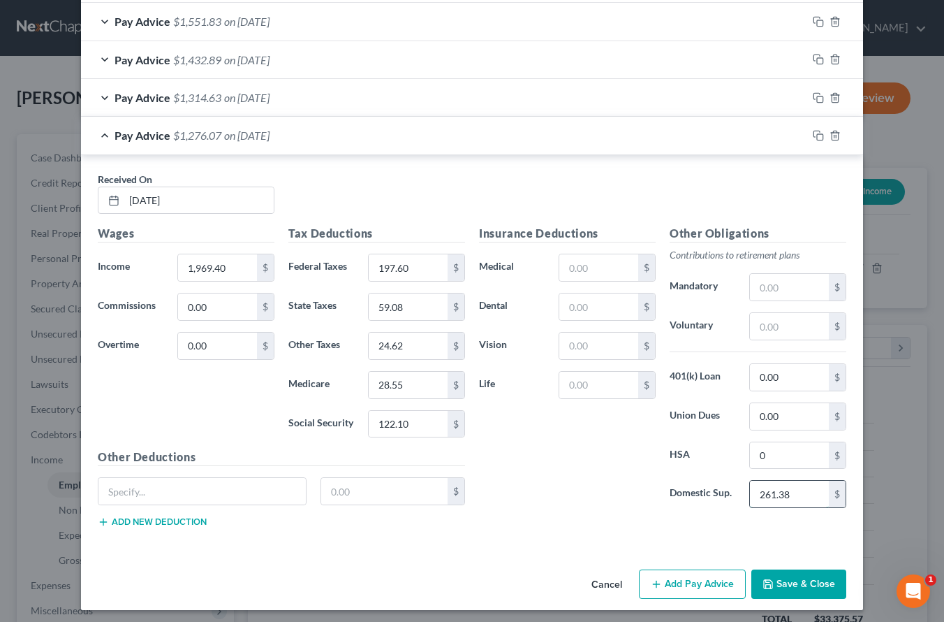
click at [756, 502] on input "261.38" at bounding box center [789, 493] width 79 height 27
drag, startPoint x: 813, startPoint y: 138, endPoint x: 746, endPoint y: 151, distance: 68.3
click at [813, 138] on icon "button" at bounding box center [818, 135] width 11 height 11
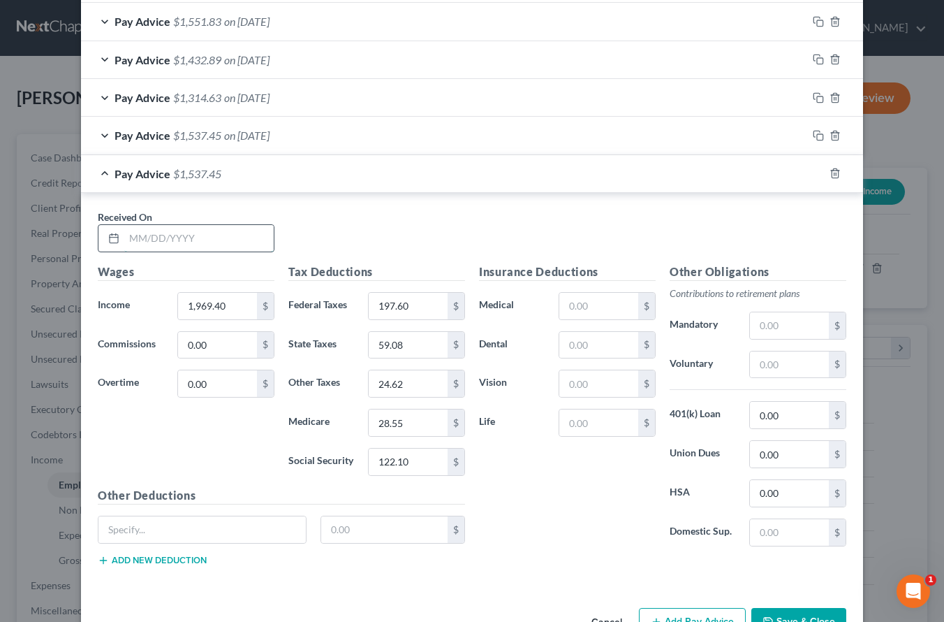
click at [209, 239] on input "text" at bounding box center [198, 238] width 149 height 27
type input "[DATE]"
type input "1,832.00"
type input "181.11"
type input "54.96"
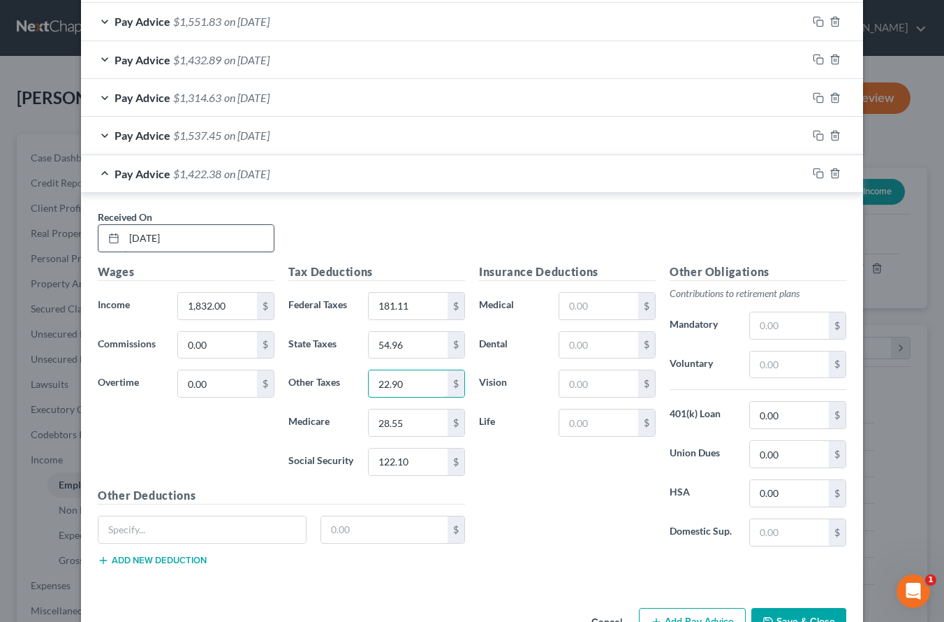
type input "22.90"
type input "26.56"
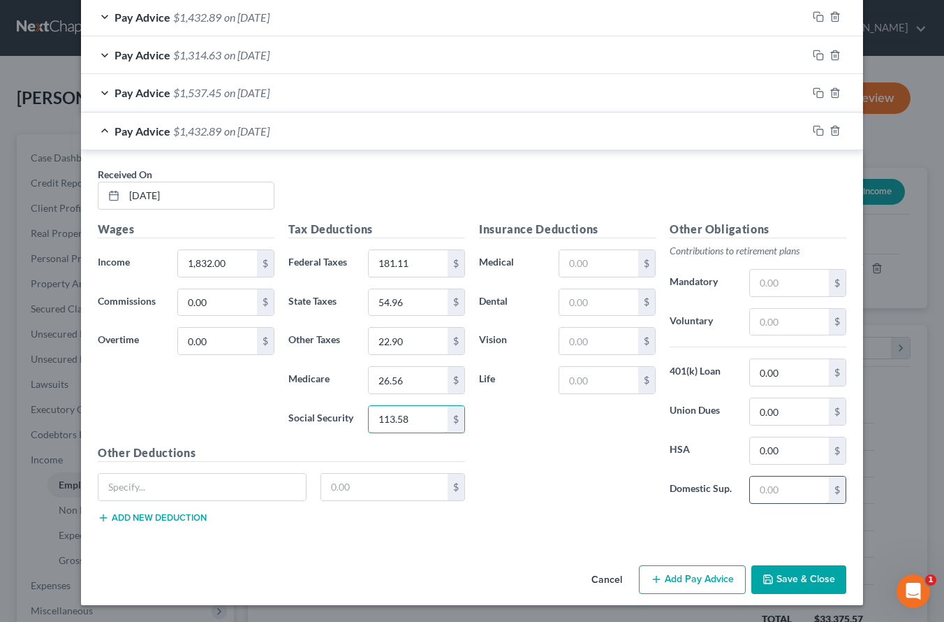
type input "113.58"
click at [757, 491] on input "text" at bounding box center [789, 489] width 79 height 27
type input "2"
click at [462, 97] on div "Pay Advice $1,537.45 on [DATE]" at bounding box center [444, 92] width 726 height 37
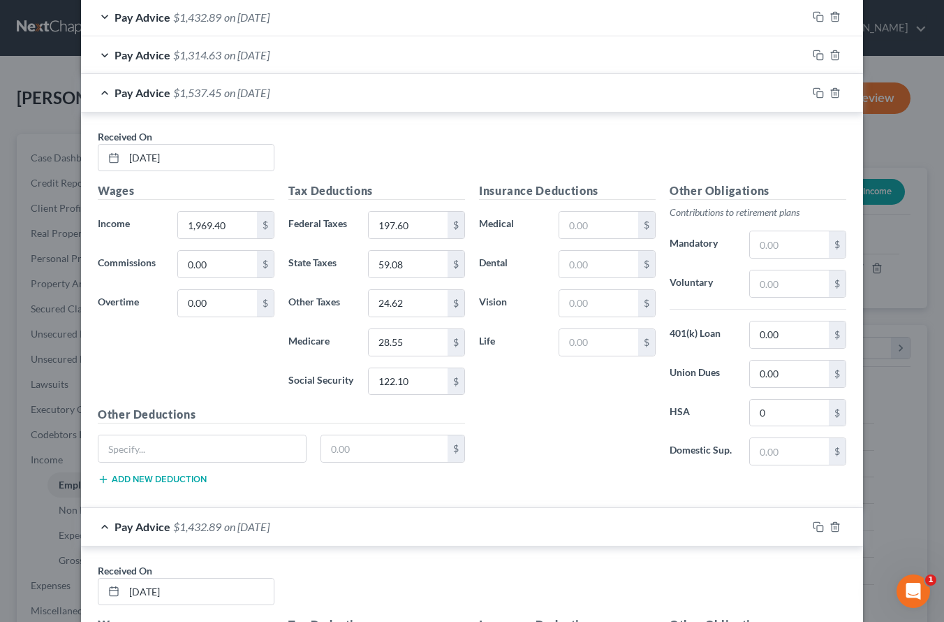
click at [462, 97] on div "Pay Advice $1,537.45 on [DATE]" at bounding box center [444, 92] width 726 height 37
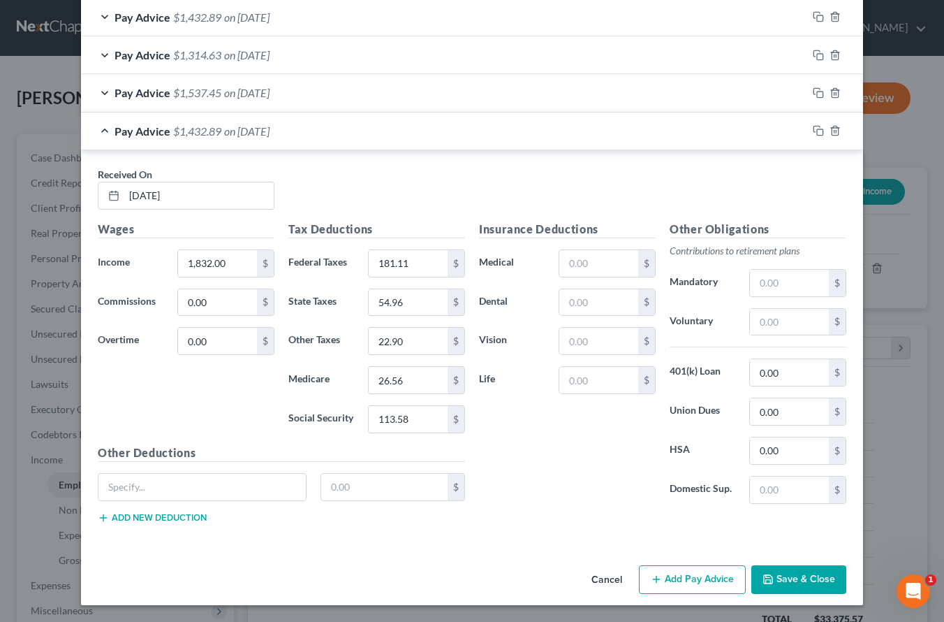
click at [443, 64] on div "Pay Advice $1,314.63 on [DATE]" at bounding box center [444, 54] width 726 height 37
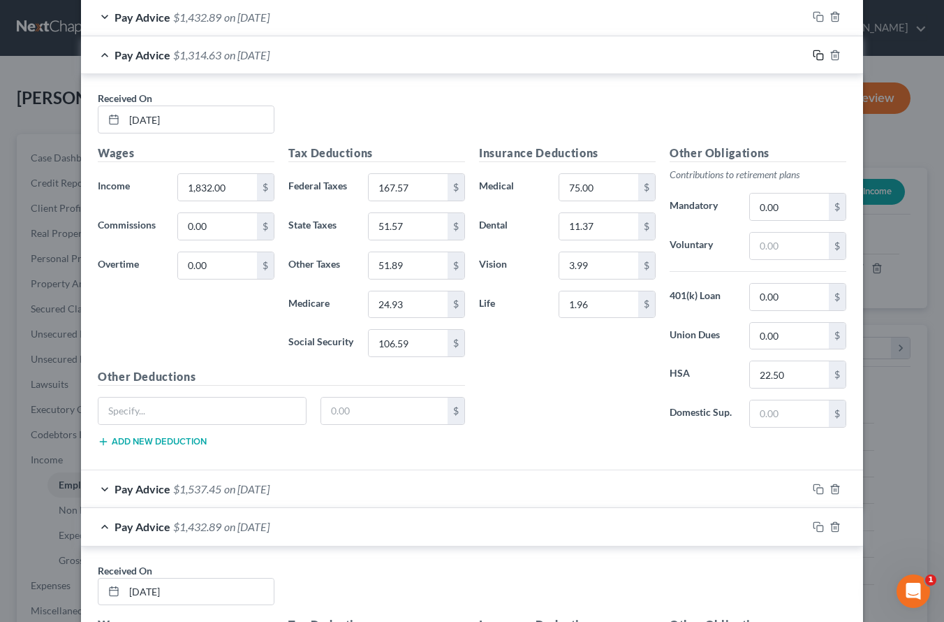
click at [813, 56] on icon "button" at bounding box center [818, 55] width 11 height 11
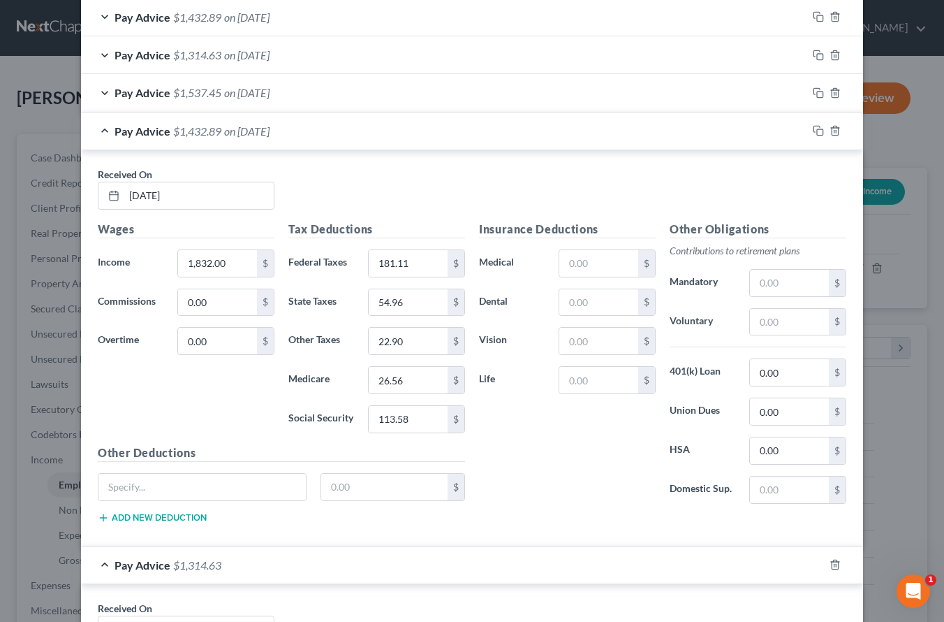
click at [357, 139] on div "Pay Advice $1,432.89 on [DATE]" at bounding box center [444, 130] width 726 height 37
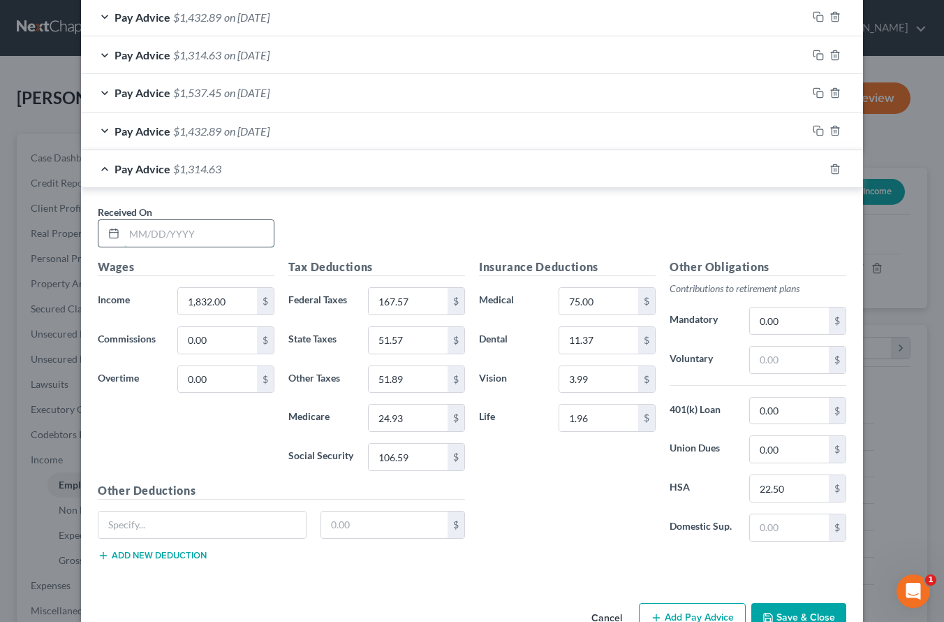
click at [200, 244] on input "text" at bounding box center [198, 233] width 149 height 27
type input "[DATE]"
click at [775, 513] on div "$" at bounding box center [797, 527] width 97 height 28
click at [774, 518] on input "text" at bounding box center [789, 527] width 79 height 27
type input "2"
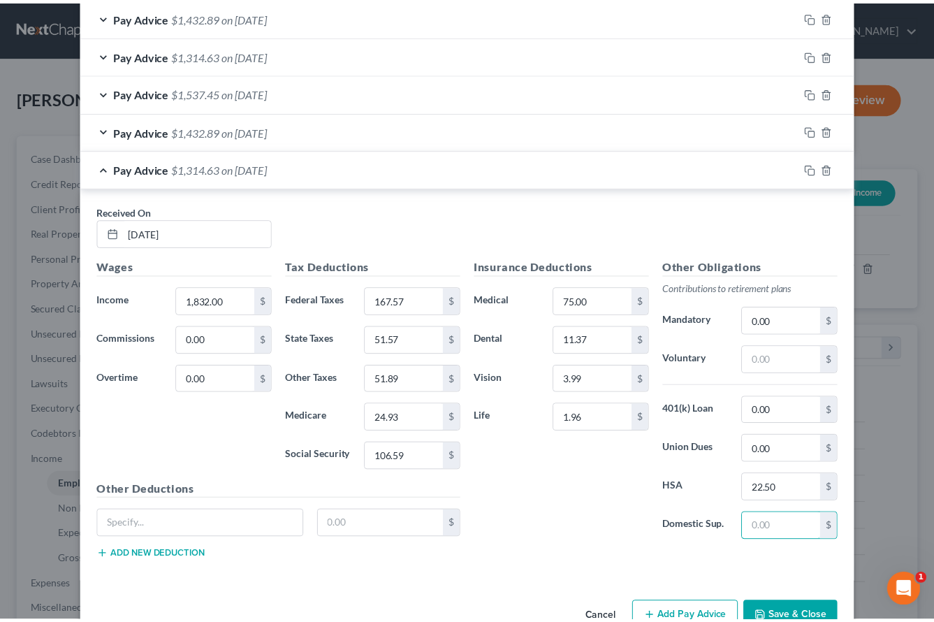
scroll to position [1751, 0]
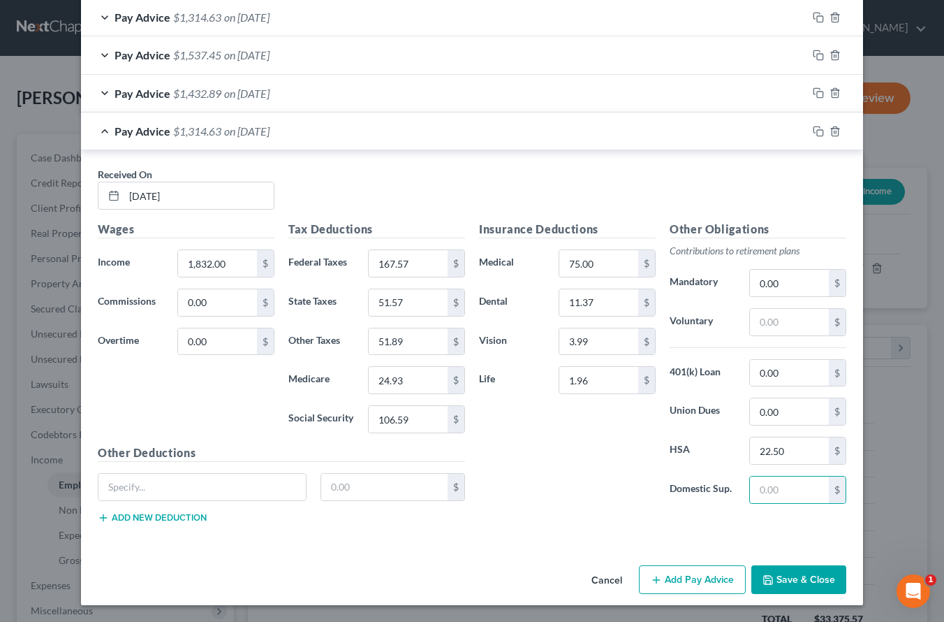
click at [775, 573] on button "Save & Close" at bounding box center [798, 579] width 95 height 29
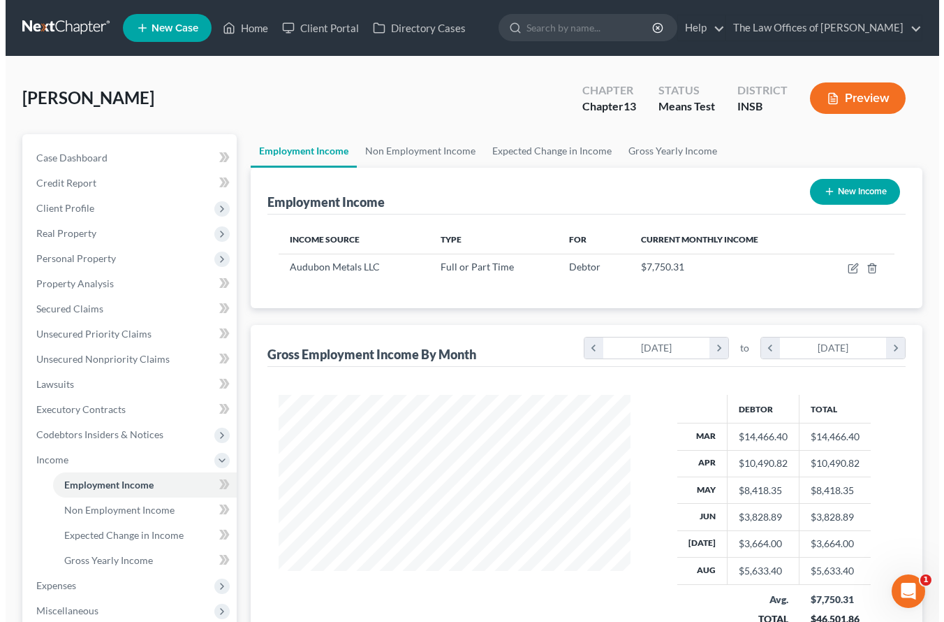
scroll to position [698144, 698018]
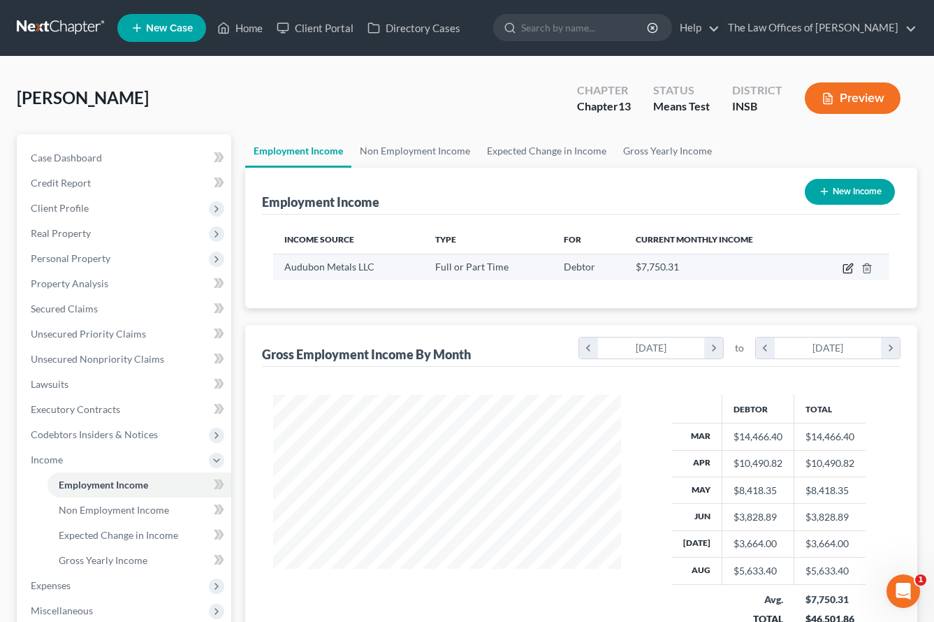
click at [844, 271] on icon "button" at bounding box center [847, 269] width 8 height 8
select select "0"
select select "3"
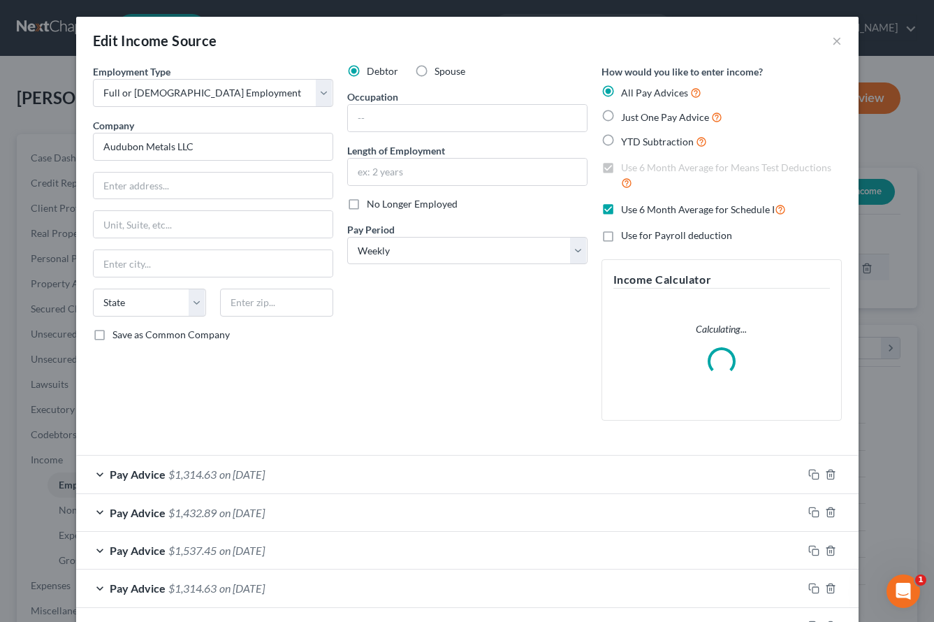
scroll to position [251, 381]
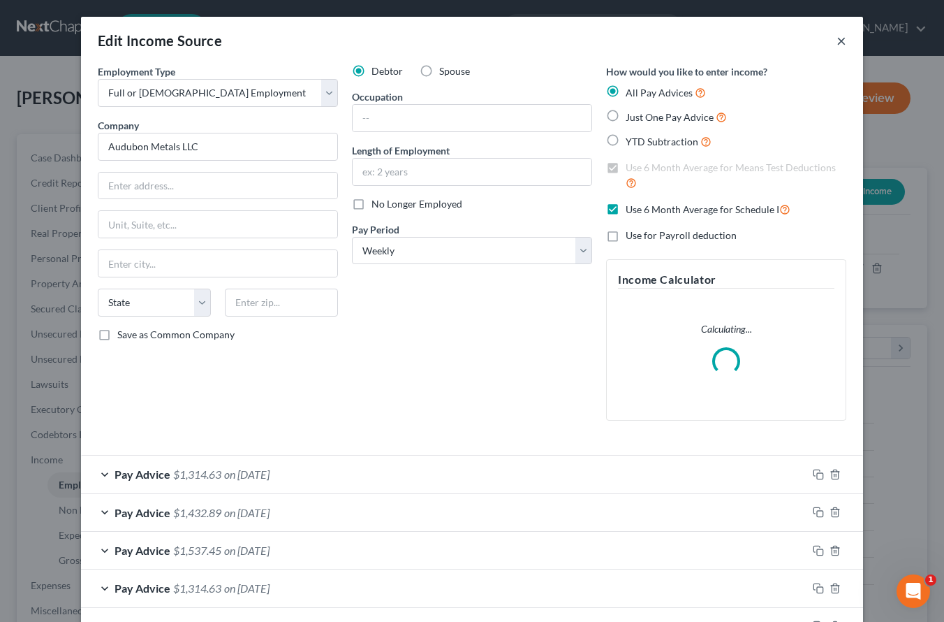
click at [837, 38] on button "×" at bounding box center [842, 40] width 10 height 17
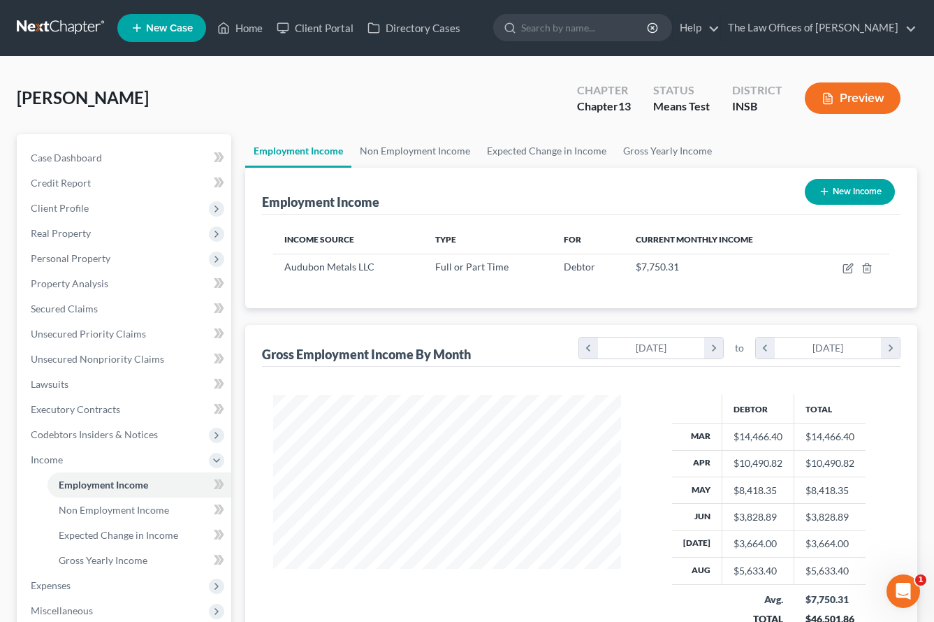
scroll to position [140, 0]
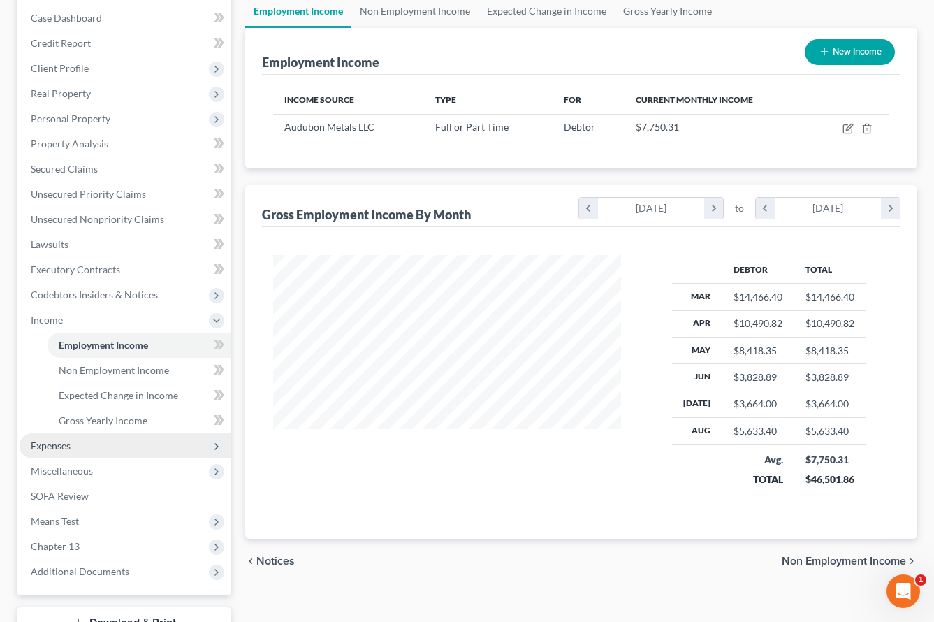
click at [64, 443] on span "Expenses" at bounding box center [51, 445] width 40 height 12
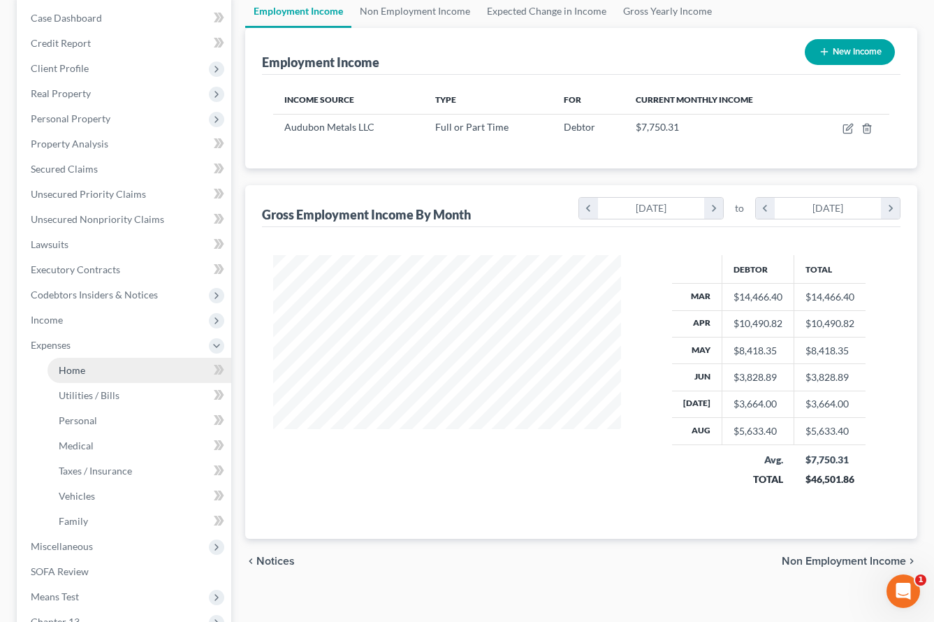
click at [76, 376] on link "Home" at bounding box center [139, 370] width 184 height 25
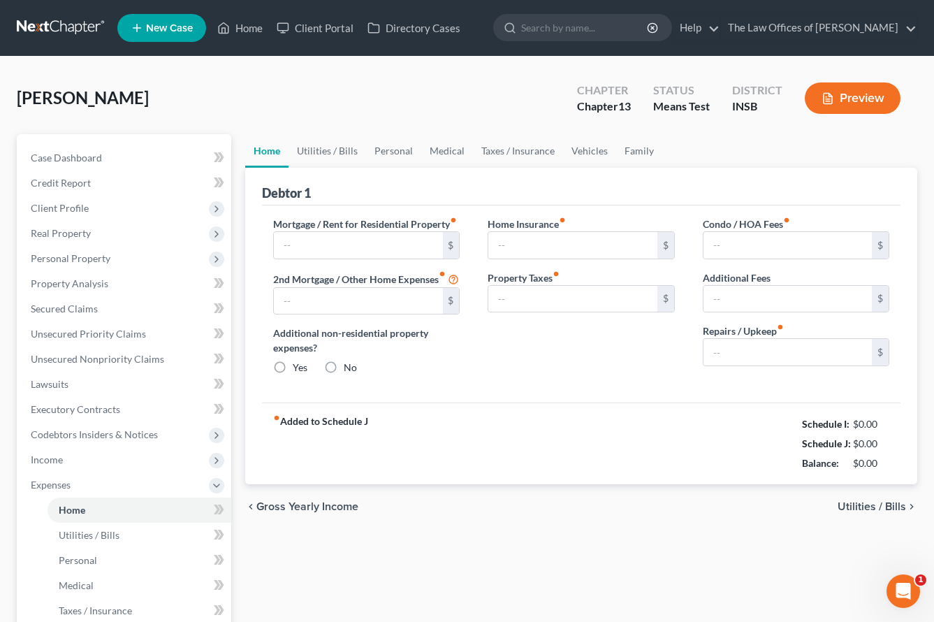
type input "937.00"
type input "0.00"
radio input "true"
type input "0.00"
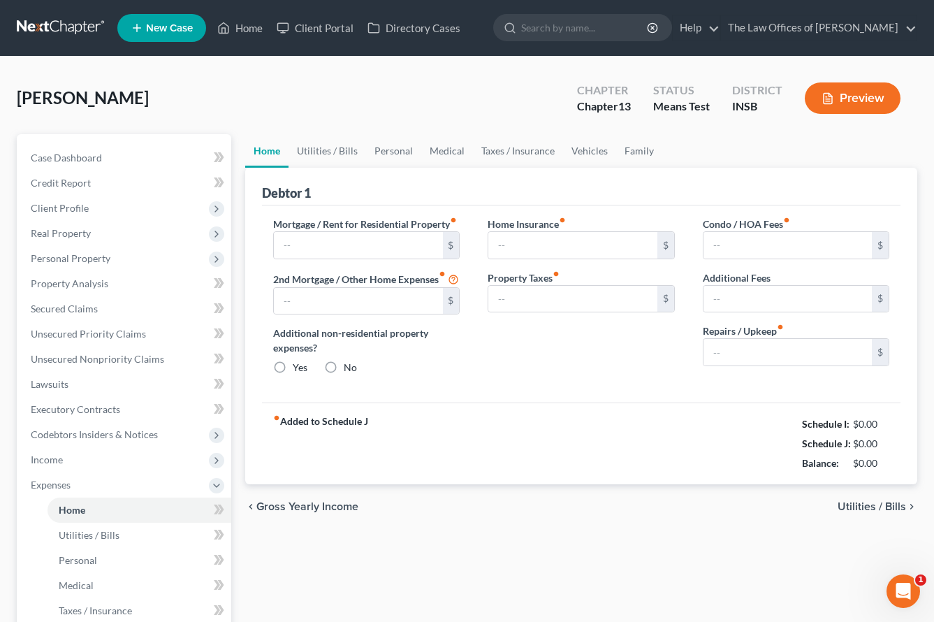
type input "0.00"
type input "100.00"
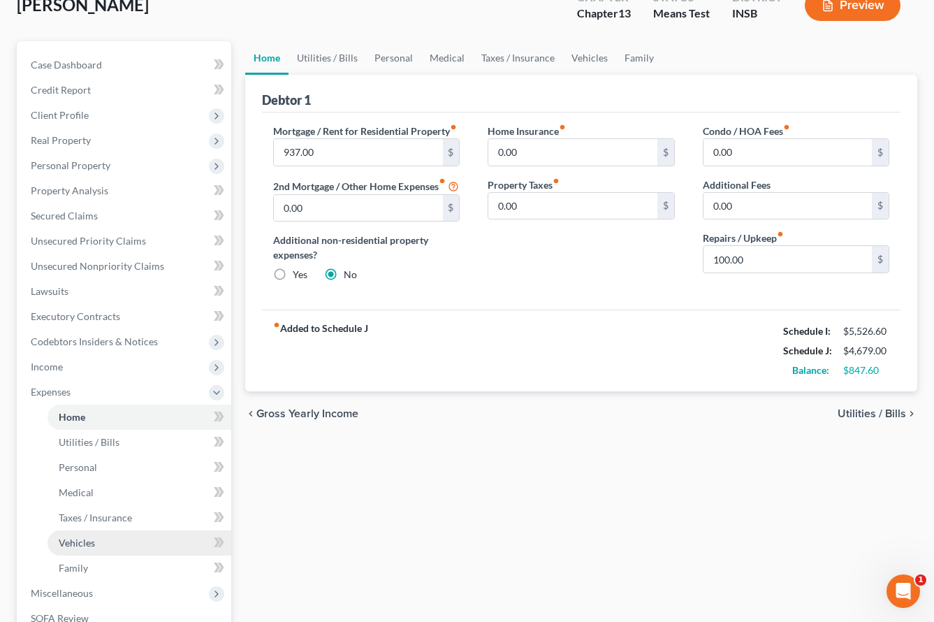
scroll to position [140, 0]
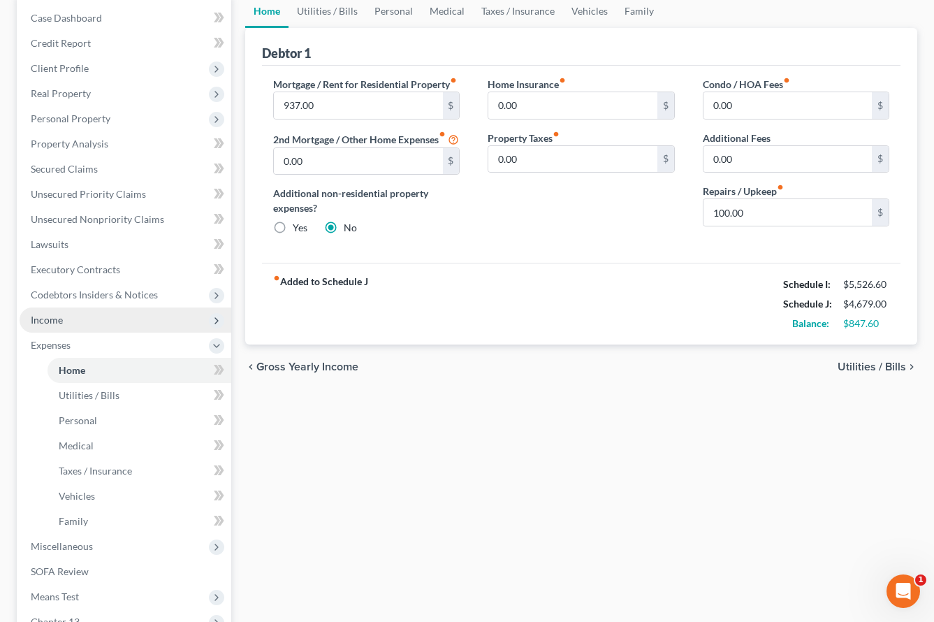
click at [70, 320] on span "Income" at bounding box center [126, 319] width 212 height 25
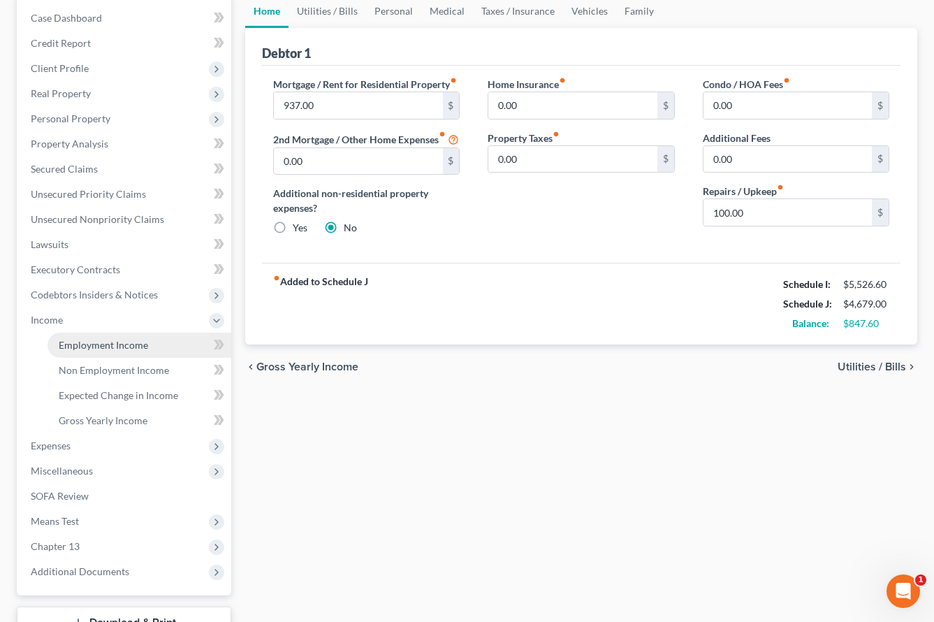
click at [77, 339] on span "Employment Income" at bounding box center [103, 345] width 89 height 12
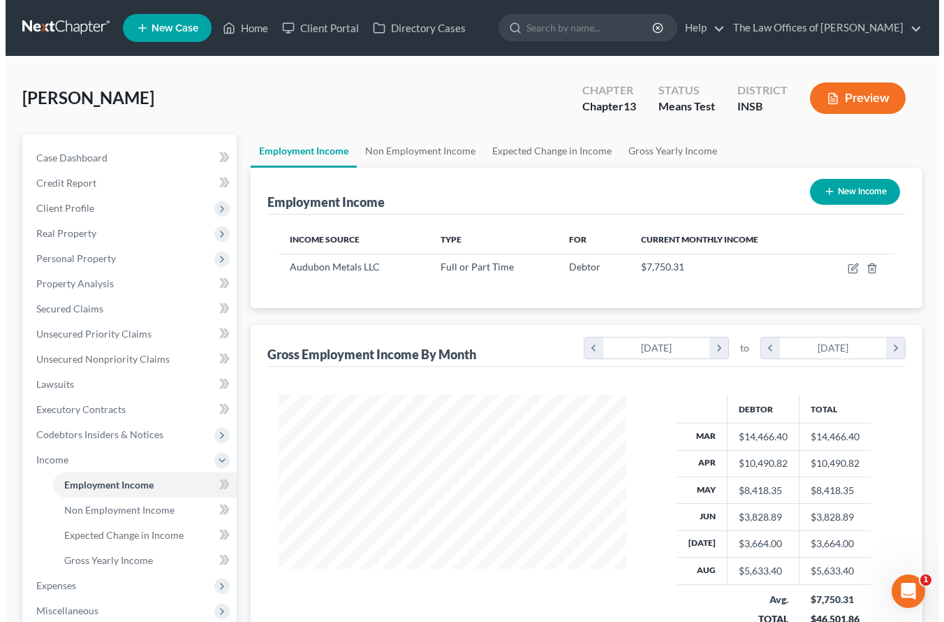
scroll to position [251, 375]
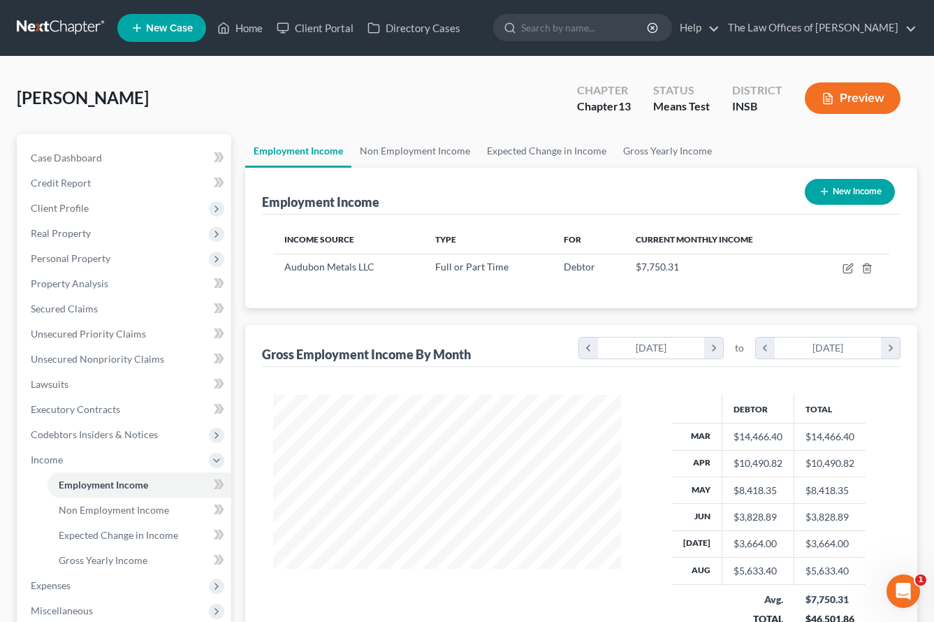
click at [839, 189] on button "New Income" at bounding box center [850, 192] width 90 height 26
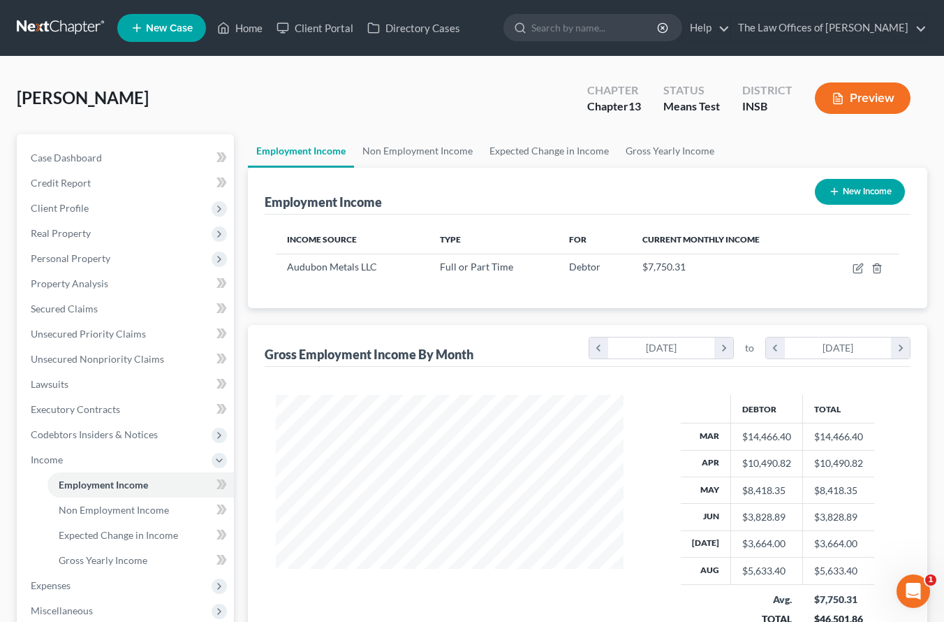
scroll to position [251, 381]
select select "0"
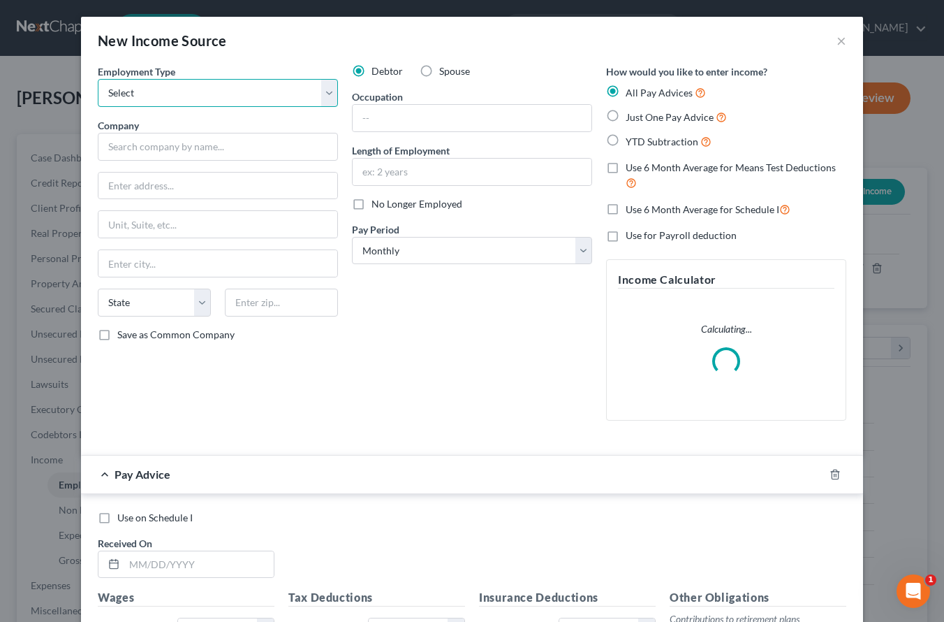
click at [181, 90] on select "Select Full or [DEMOGRAPHIC_DATA] Employment Self Employment" at bounding box center [218, 93] width 240 height 28
select select "1"
click at [98, 79] on select "Select Full or [DEMOGRAPHIC_DATA] Employment Self Employment" at bounding box center [218, 93] width 240 height 28
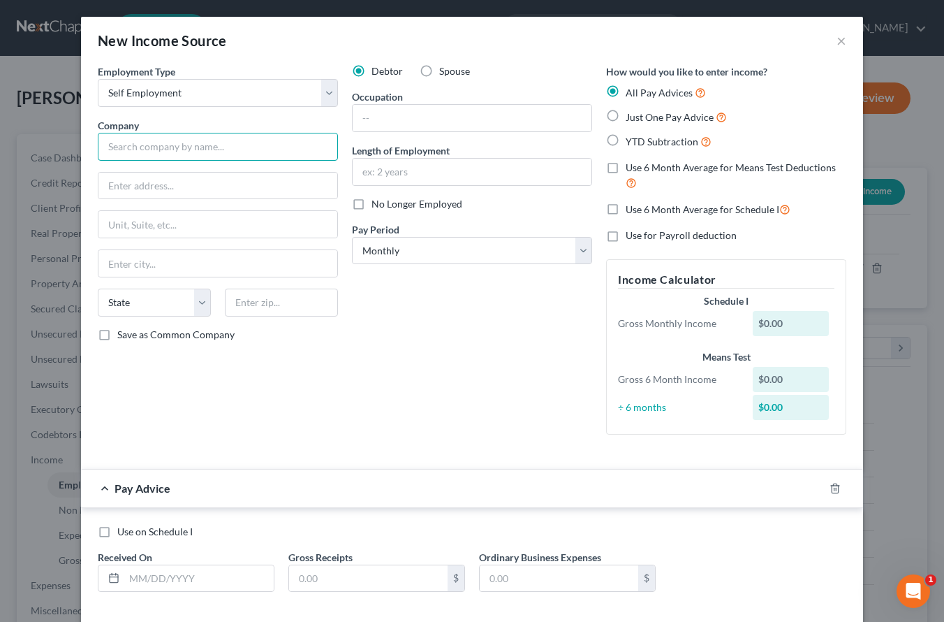
click at [145, 142] on input "text" at bounding box center [218, 147] width 240 height 28
type input "PAT-CA Properties"
click at [407, 300] on div "Debtor Spouse Occupation Length of Employment No Longer Employed Pay Period * S…" at bounding box center [472, 254] width 254 height 381
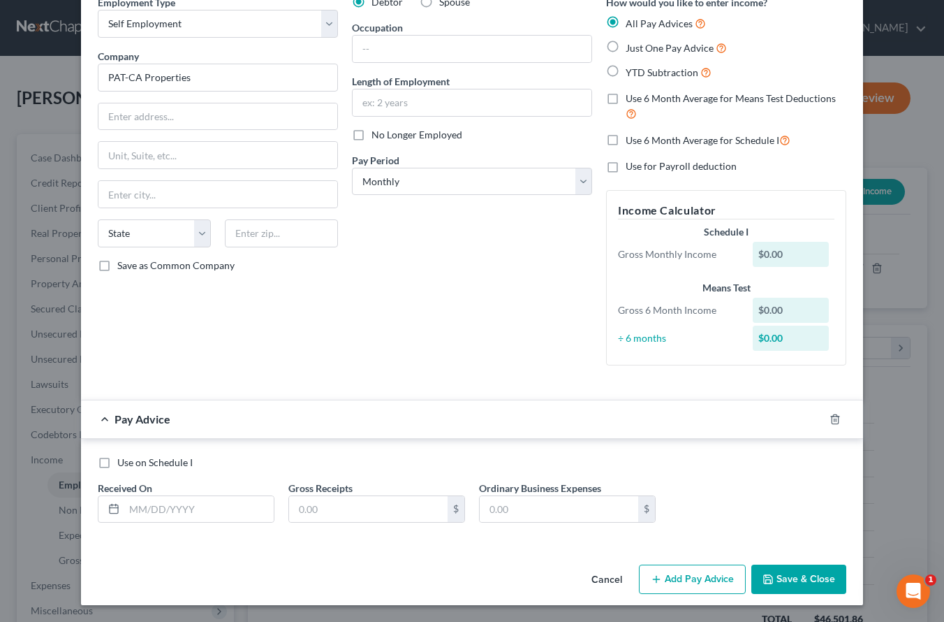
click at [626, 48] on label "Just One Pay Advice" at bounding box center [676, 48] width 101 height 16
click at [631, 48] on input "Just One Pay Advice" at bounding box center [635, 44] width 9 height 9
radio input "true"
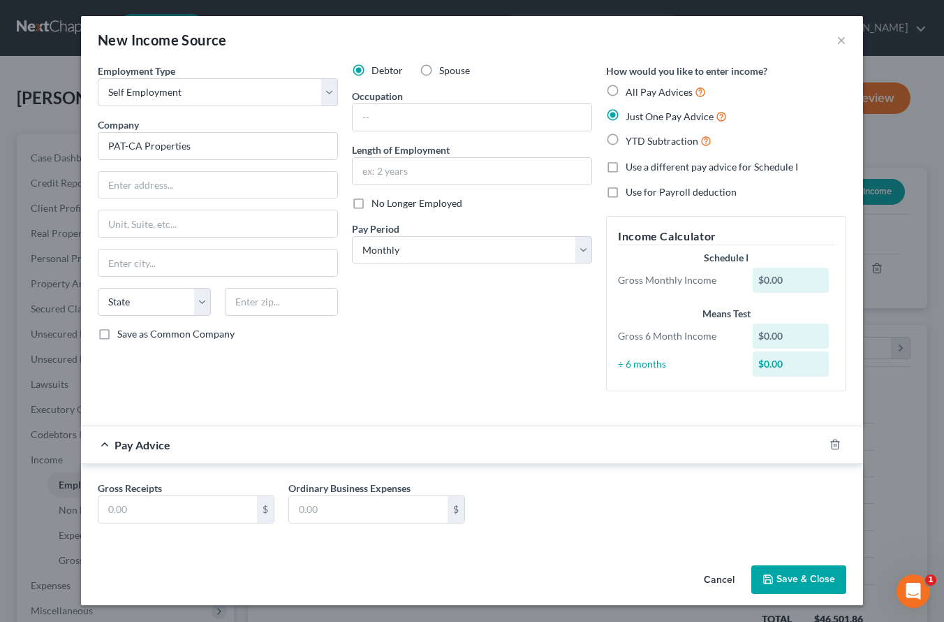
scroll to position [1, 0]
click at [193, 517] on input "text" at bounding box center [177, 509] width 159 height 27
type input "616.66"
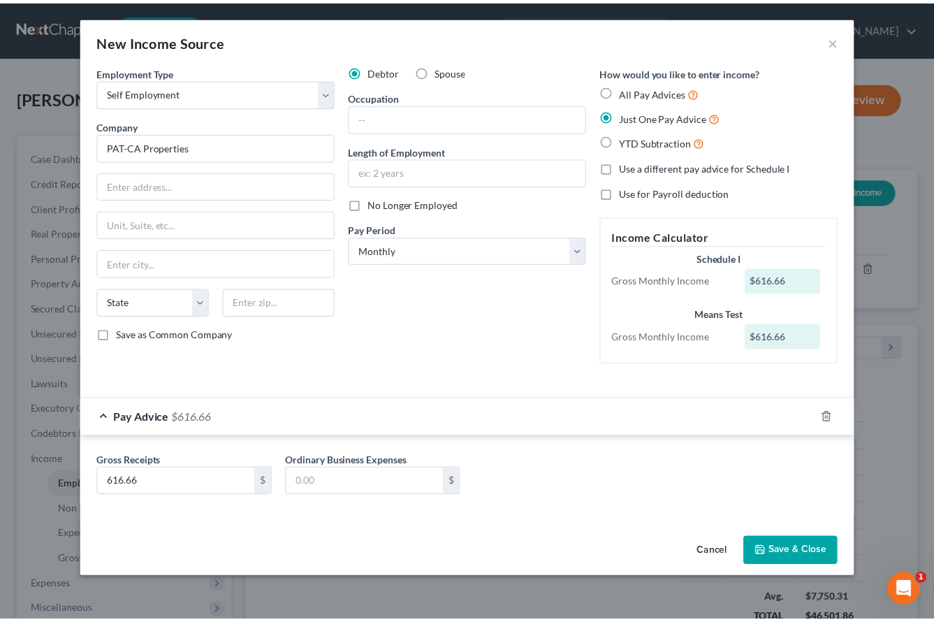
scroll to position [0, 0]
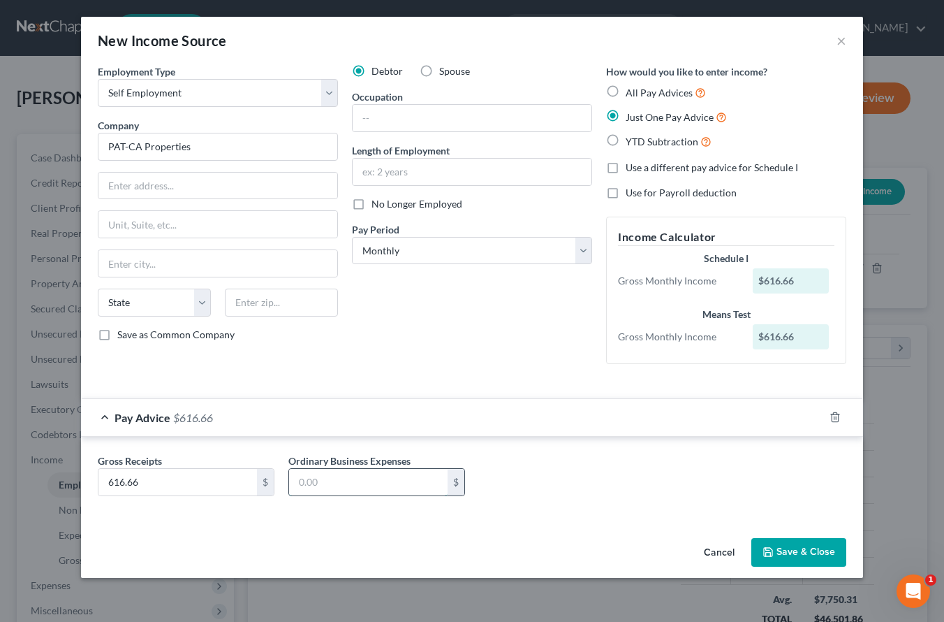
click at [351, 475] on input "text" at bounding box center [368, 482] width 159 height 27
type input "1,015.00"
drag, startPoint x: 582, startPoint y: 476, endPoint x: 586, endPoint y: 462, distance: 15.1
click at [582, 476] on div "Gross Receipts 616.66 $ Ordinary Business Expenses 1,015.00 $" at bounding box center [472, 480] width 763 height 54
click at [785, 550] on button "Save & Close" at bounding box center [798, 552] width 95 height 29
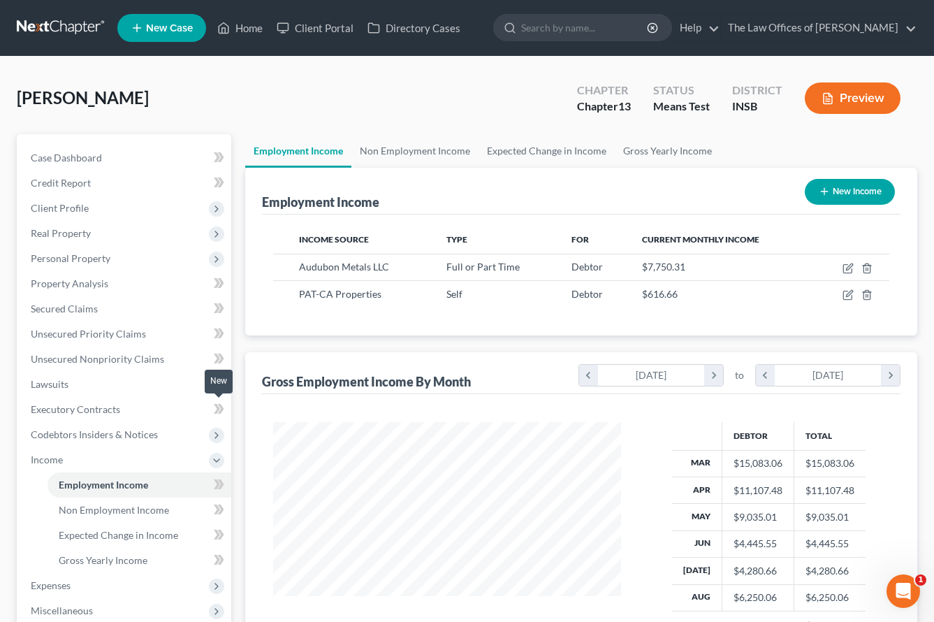
scroll to position [93, 0]
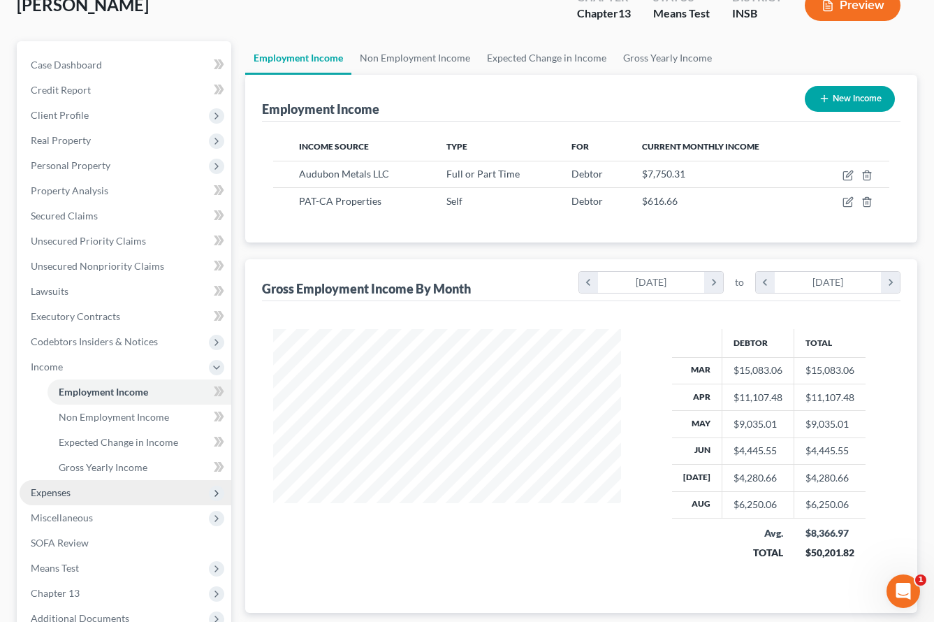
click at [59, 485] on span "Expenses" at bounding box center [126, 492] width 212 height 25
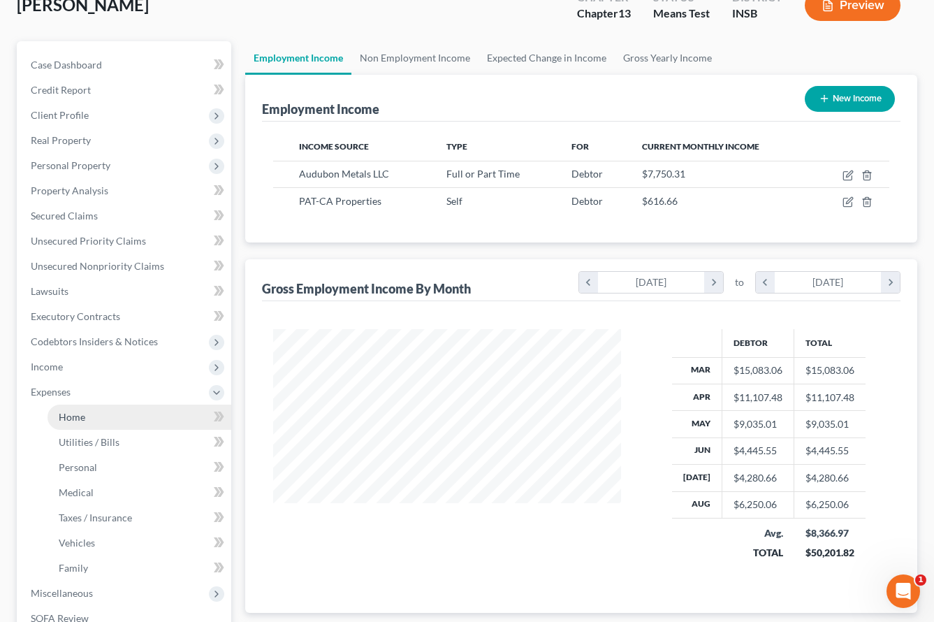
click at [82, 418] on span "Home" at bounding box center [72, 417] width 27 height 12
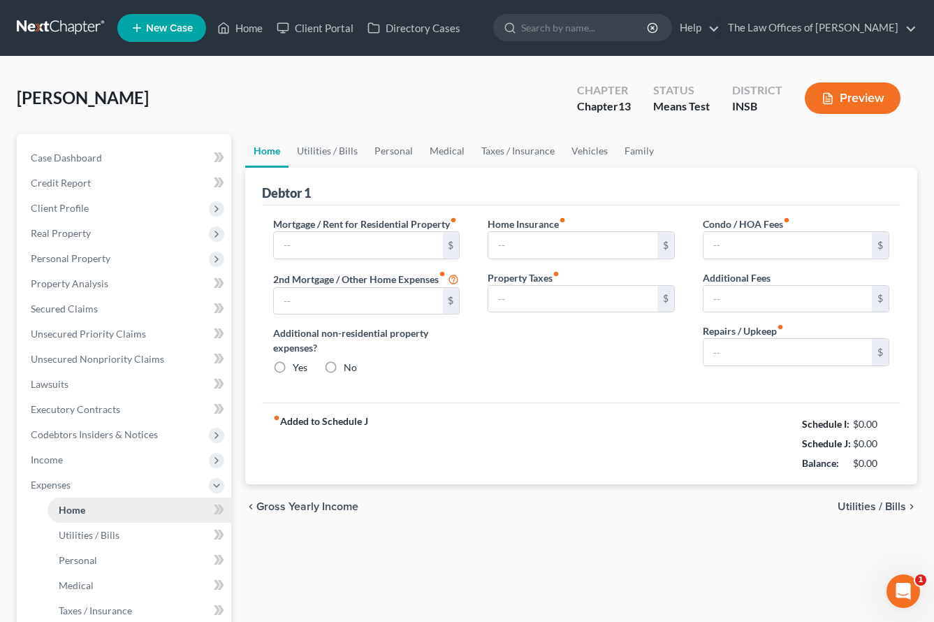
type input "937.00"
type input "0.00"
radio input "true"
type input "0.00"
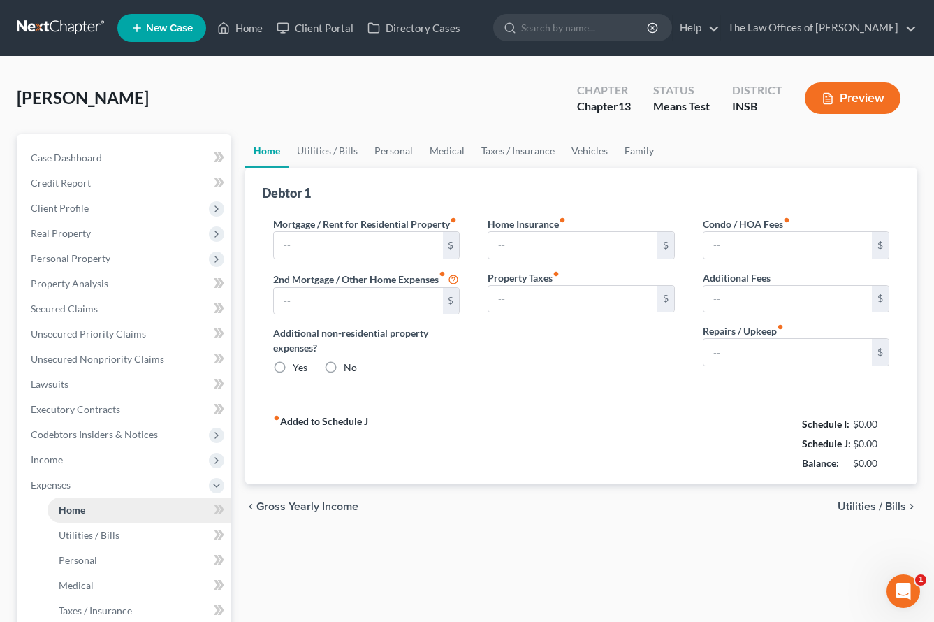
type input "0.00"
type input "100.00"
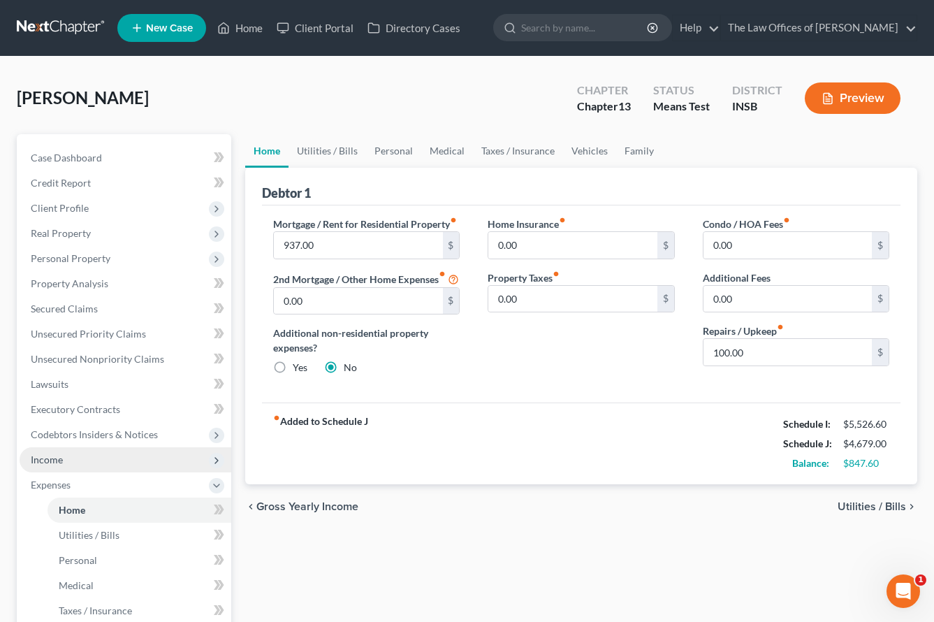
click at [57, 455] on span "Income" at bounding box center [47, 459] width 32 height 12
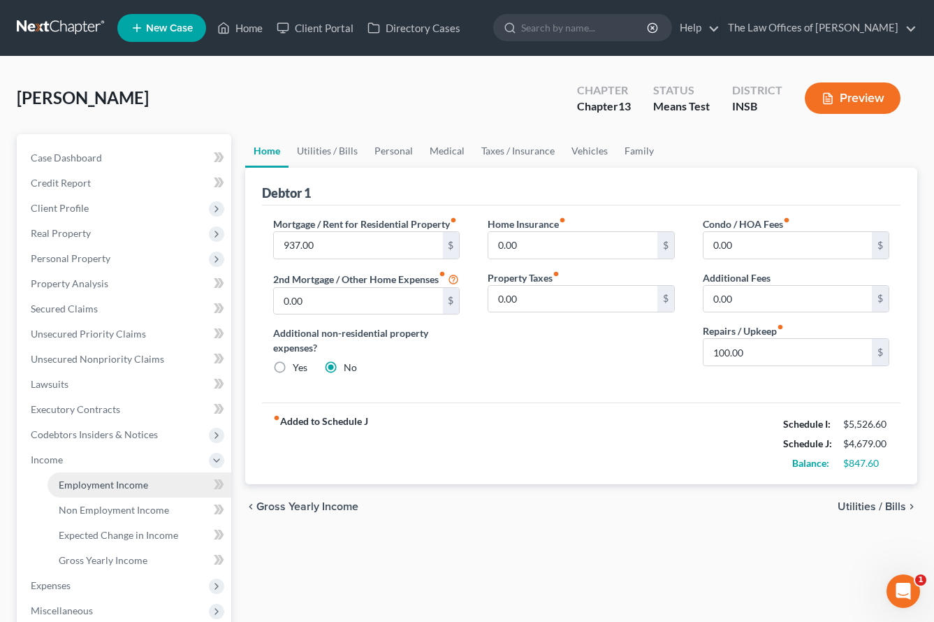
click at [80, 478] on span "Employment Income" at bounding box center [103, 484] width 89 height 12
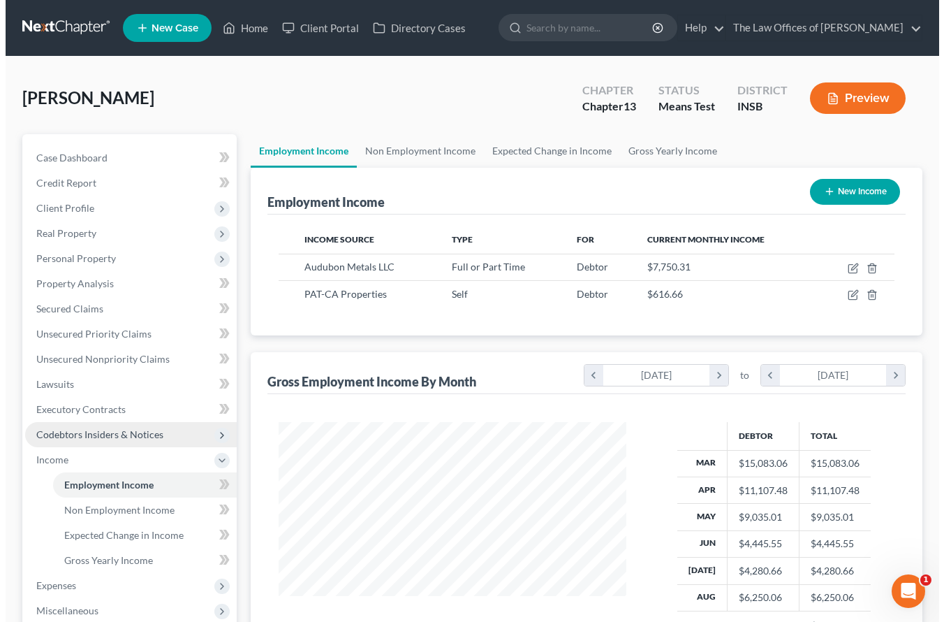
scroll to position [251, 375]
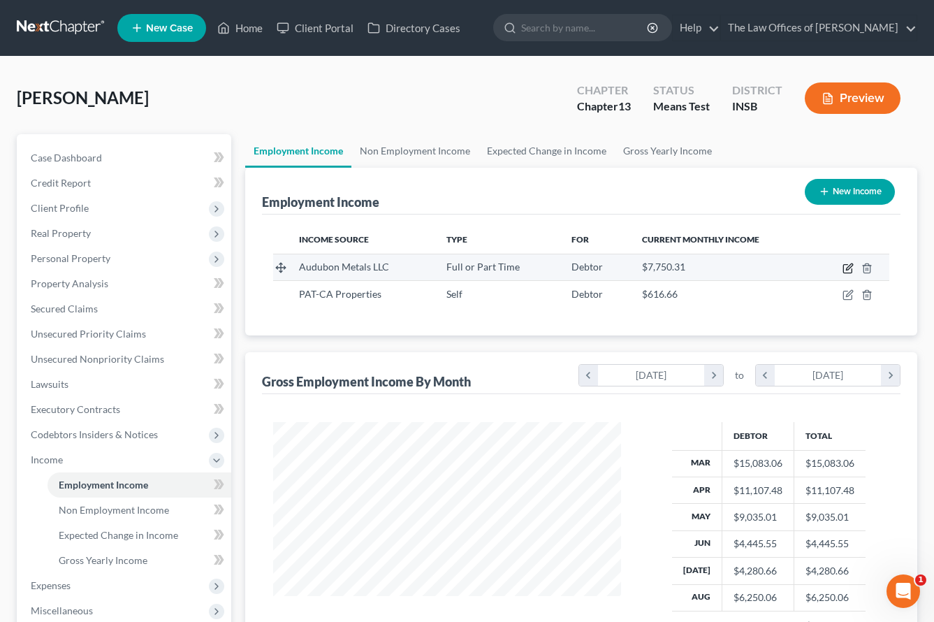
click at [848, 270] on icon "button" at bounding box center [847, 268] width 11 height 11
select select "0"
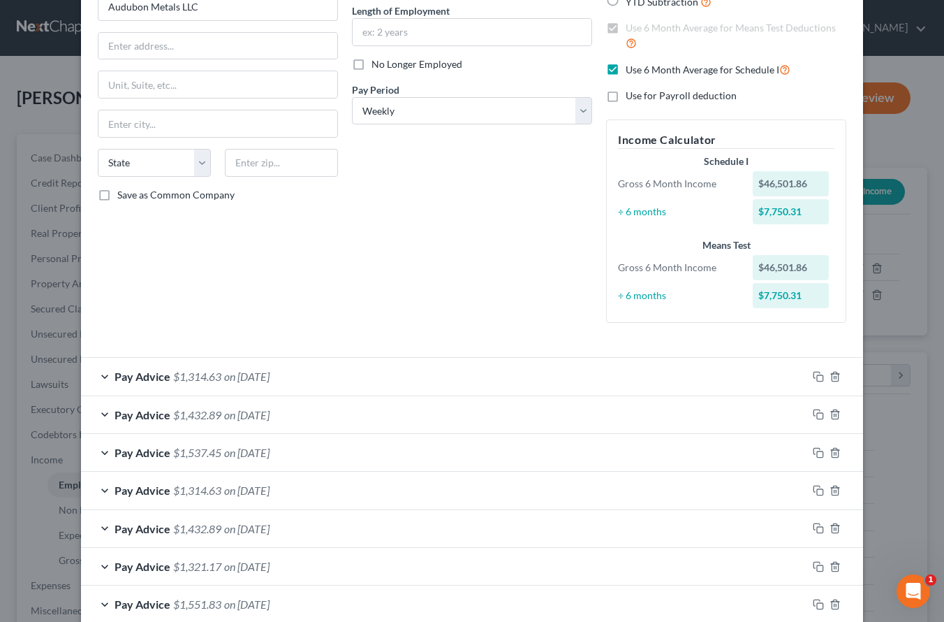
scroll to position [0, 0]
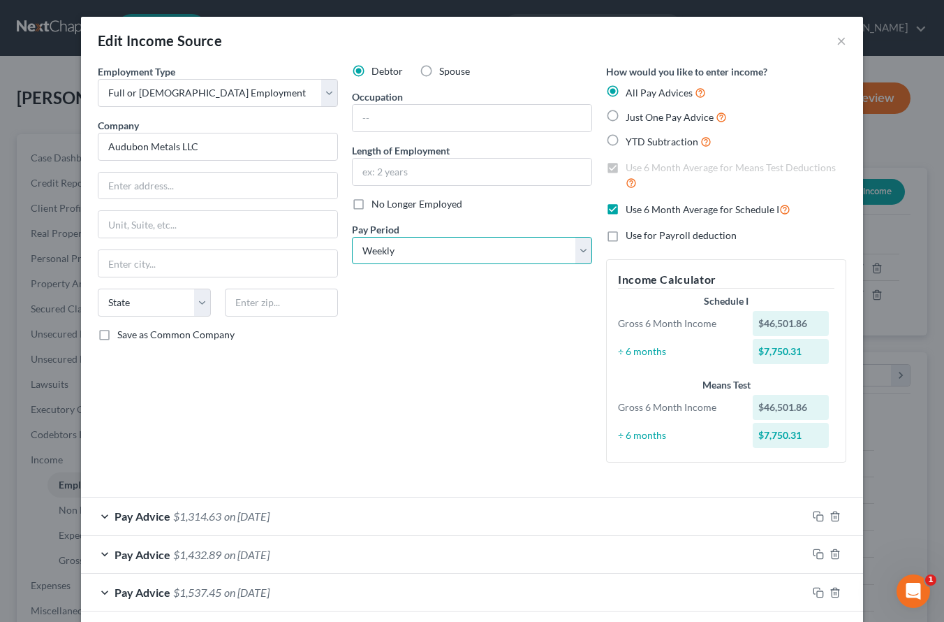
click at [404, 258] on select "Select Monthly Twice Monthly Every Other Week Weekly" at bounding box center [472, 251] width 240 height 28
select select "2"
click at [352, 237] on select "Select Monthly Twice Monthly Every Other Week Weekly" at bounding box center [472, 251] width 240 height 28
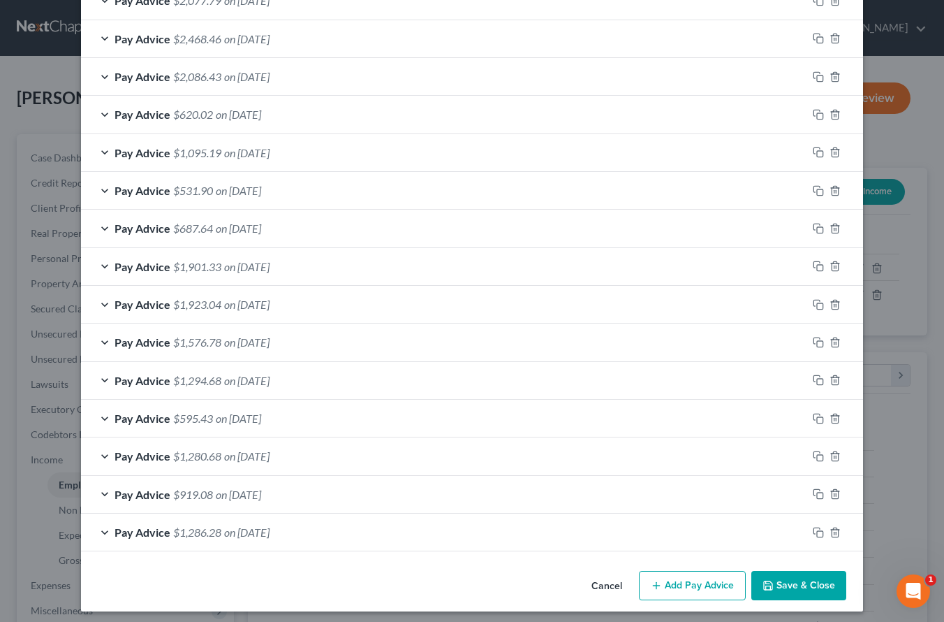
scroll to position [1356, 0]
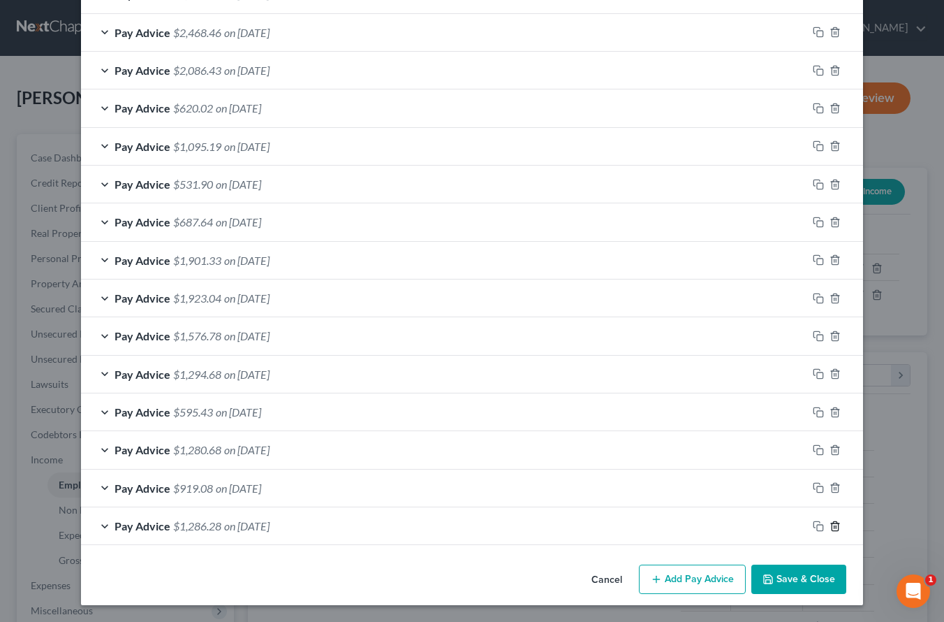
click at [832, 530] on icon "button" at bounding box center [835, 525] width 6 height 9
click at [830, 530] on icon "button" at bounding box center [835, 525] width 11 height 11
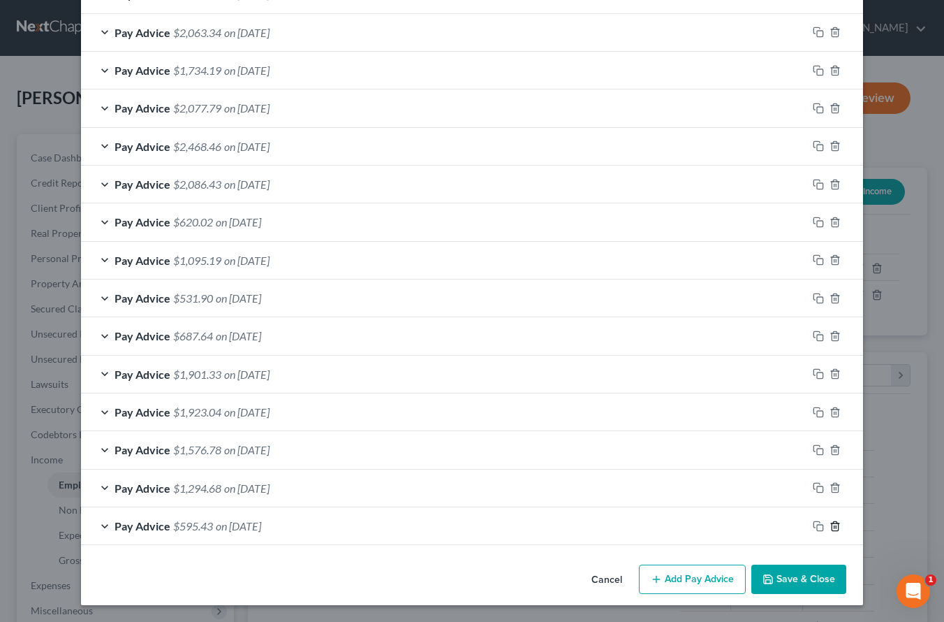
click at [832, 530] on icon "button" at bounding box center [835, 525] width 6 height 9
click at [830, 530] on icon "button" at bounding box center [835, 525] width 11 height 11
click at [832, 530] on icon "button" at bounding box center [835, 525] width 6 height 9
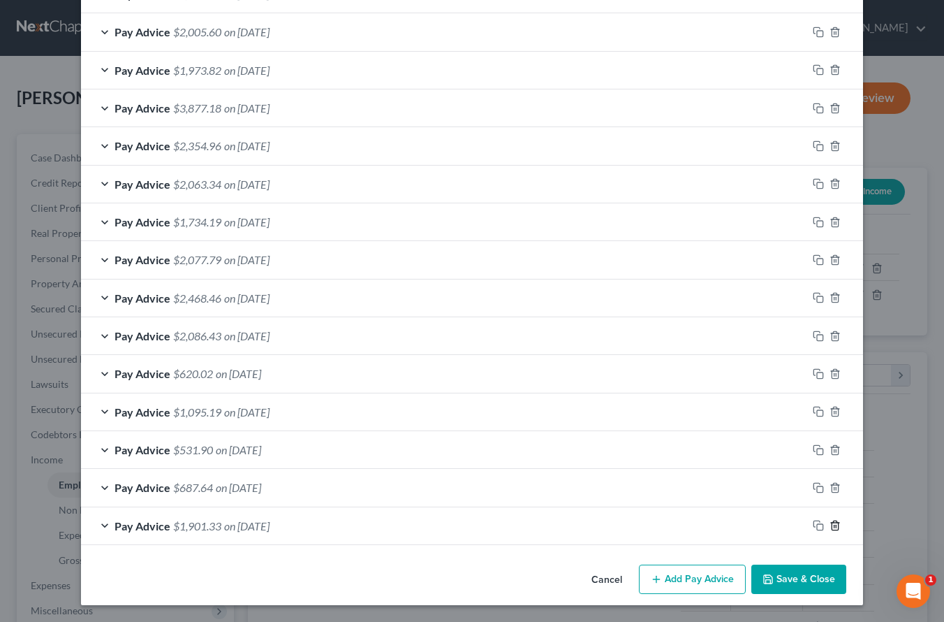
click at [832, 530] on icon "button" at bounding box center [835, 525] width 6 height 9
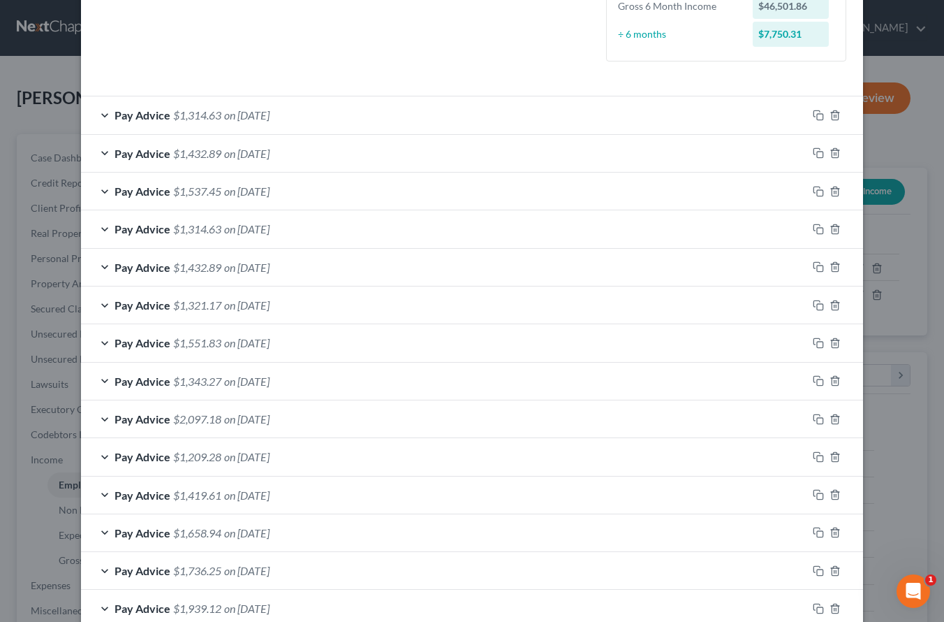
scroll to position [354, 0]
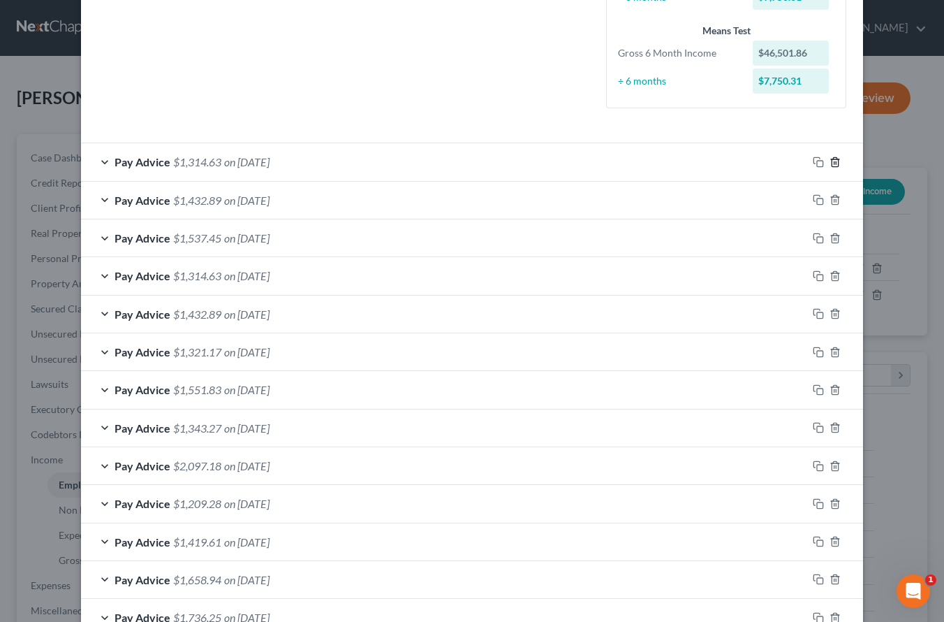
click at [830, 162] on icon "button" at bounding box center [835, 161] width 11 height 11
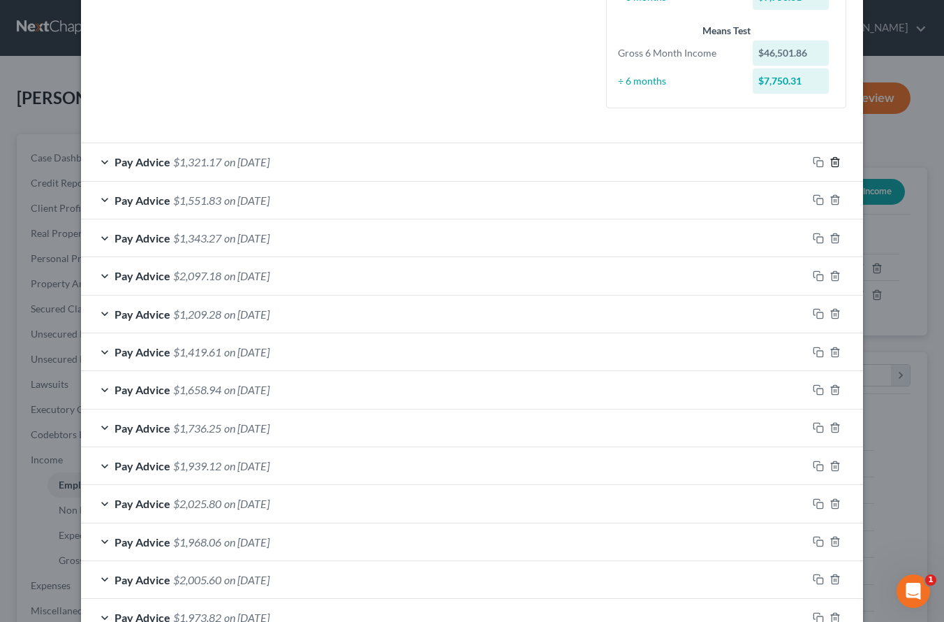
click at [830, 162] on icon "button" at bounding box center [835, 161] width 11 height 11
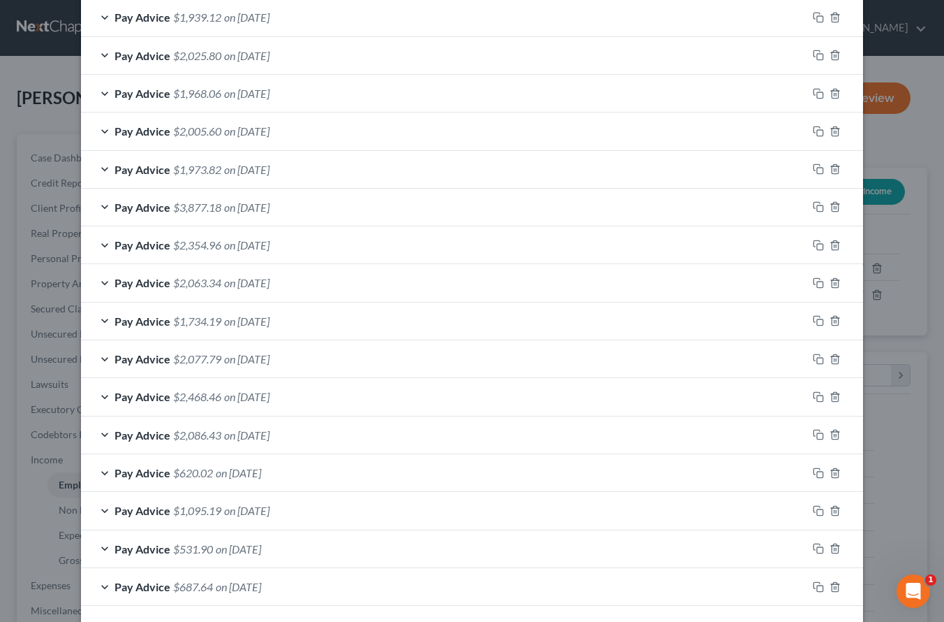
scroll to position [787, 0]
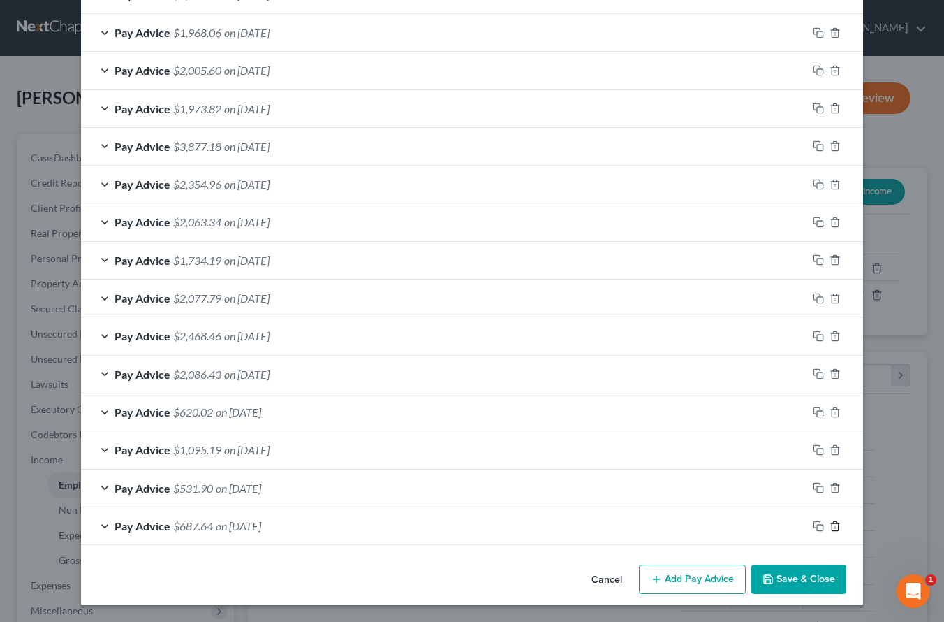
click at [830, 528] on icon "button" at bounding box center [835, 525] width 11 height 11
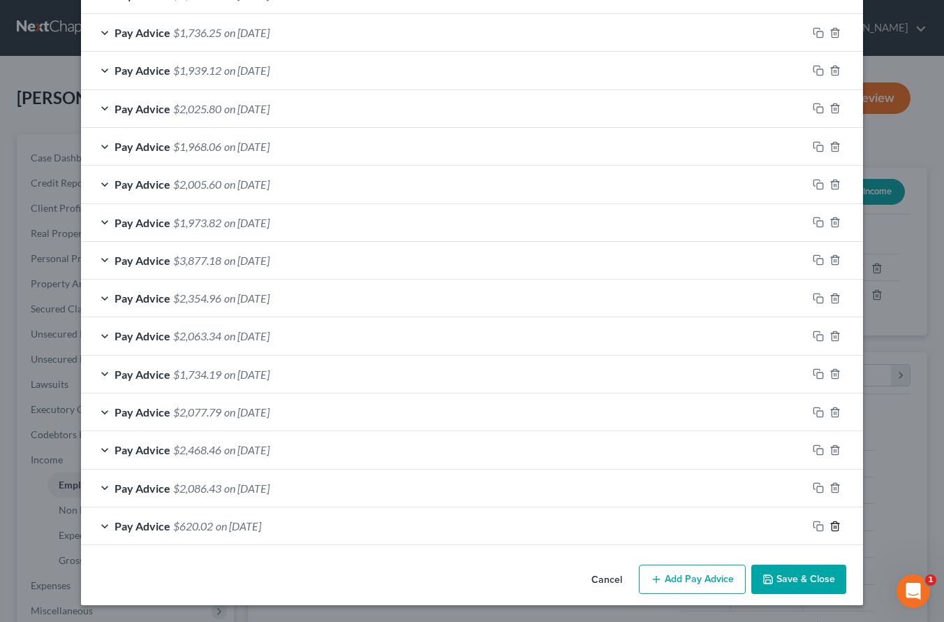
click at [830, 528] on icon "button" at bounding box center [835, 525] width 11 height 11
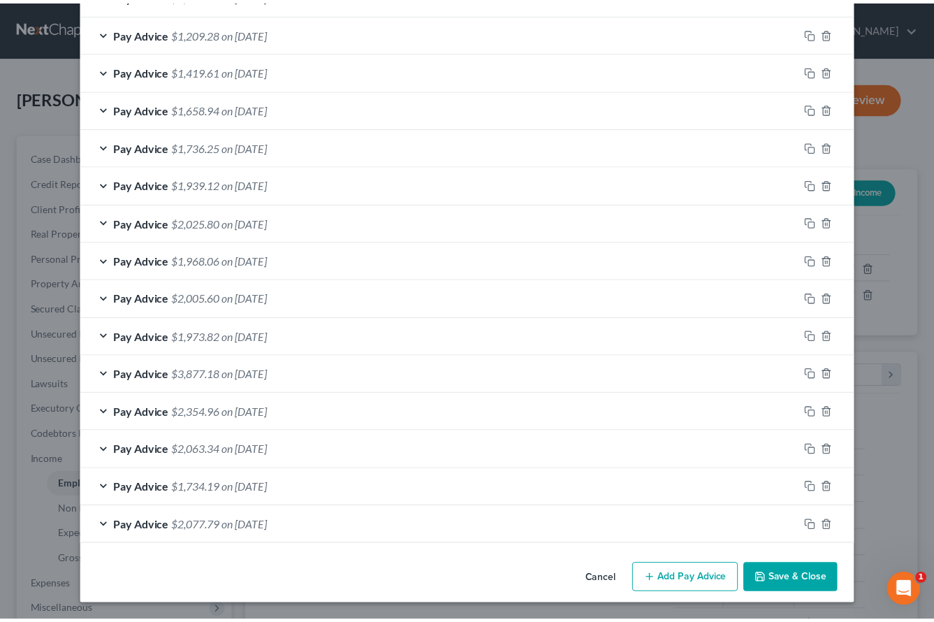
scroll to position [559, 0]
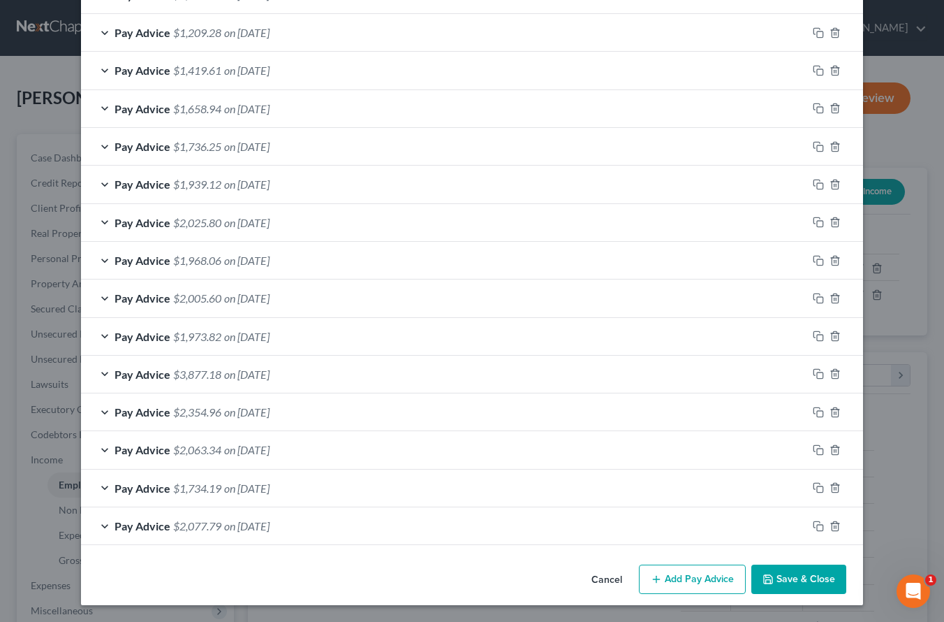
click at [817, 580] on button "Save & Close" at bounding box center [798, 578] width 95 height 29
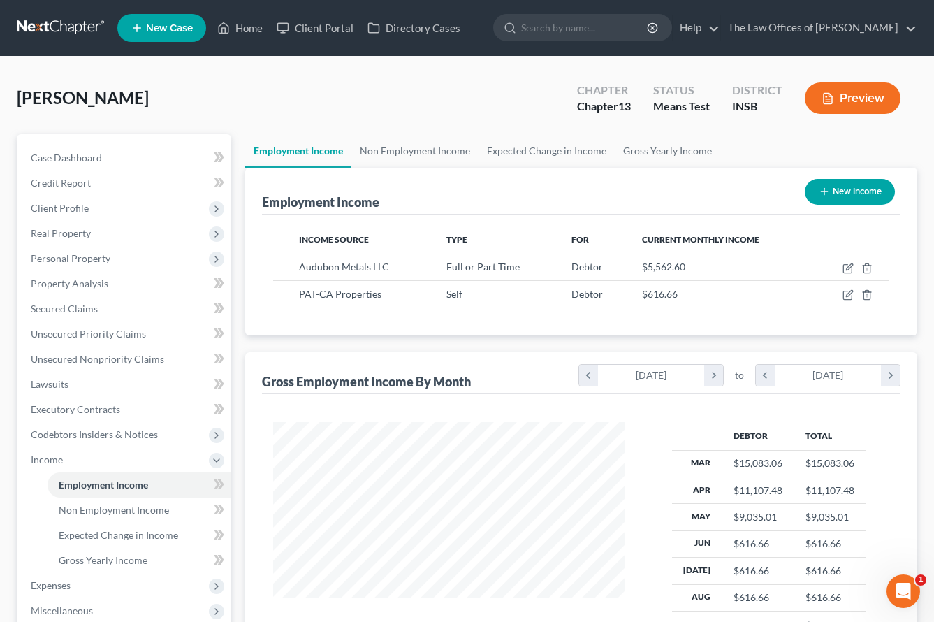
scroll to position [698144, 698018]
drag, startPoint x: 316, startPoint y: 350, endPoint x: 299, endPoint y: 328, distance: 27.9
click at [316, 350] on div "Employment Income New Income Income Source Type For Current Monthly Income Audu…" at bounding box center [581, 437] width 672 height 538
